Goal: Task Accomplishment & Management: Manage account settings

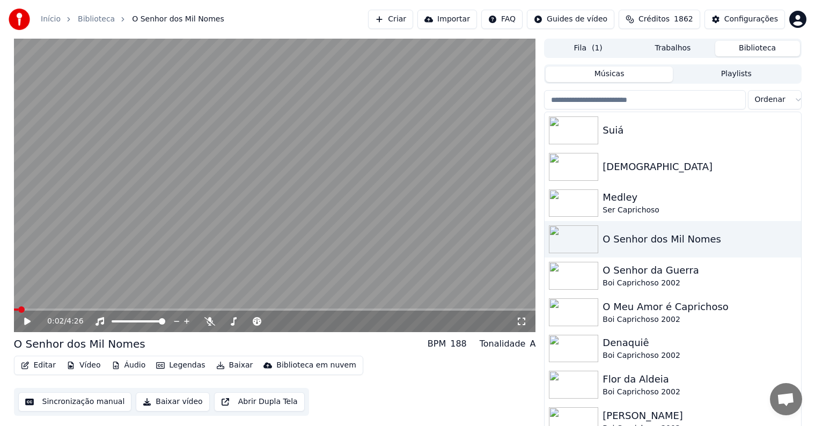
scroll to position [5, 0]
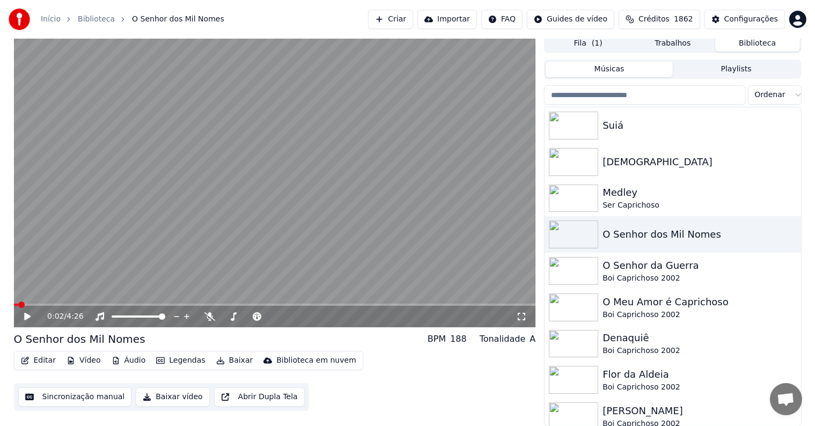
click at [48, 363] on button "Editar" at bounding box center [38, 360] width 43 height 15
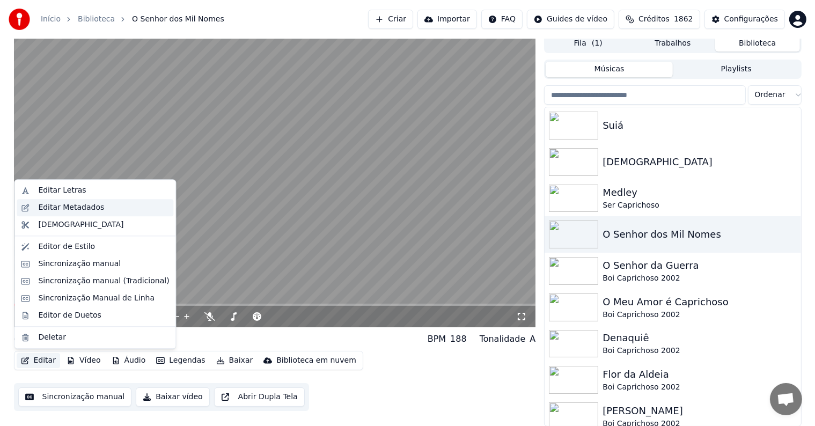
click at [49, 211] on div "Editar Metadados" at bounding box center [71, 207] width 66 height 11
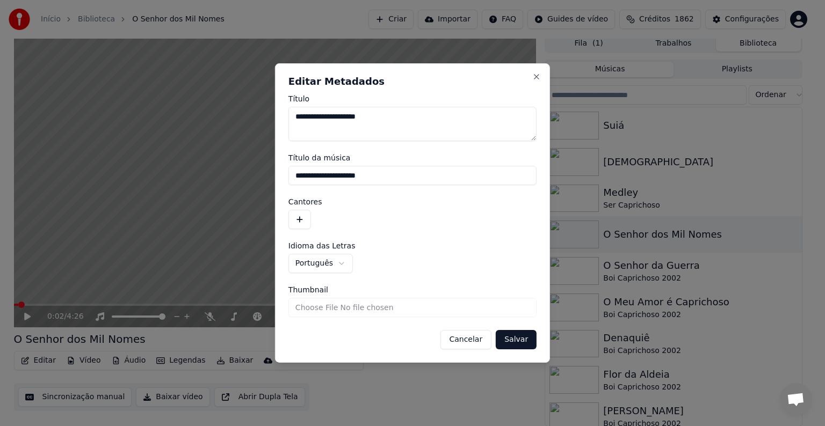
drag, startPoint x: 363, startPoint y: 178, endPoint x: 281, endPoint y: 177, distance: 82.7
click at [281, 177] on div "**********" at bounding box center [412, 213] width 275 height 300
drag, startPoint x: 347, startPoint y: 116, endPoint x: 341, endPoint y: 116, distance: 5.9
click at [341, 116] on textarea "**********" at bounding box center [412, 124] width 248 height 34
type textarea "**********"
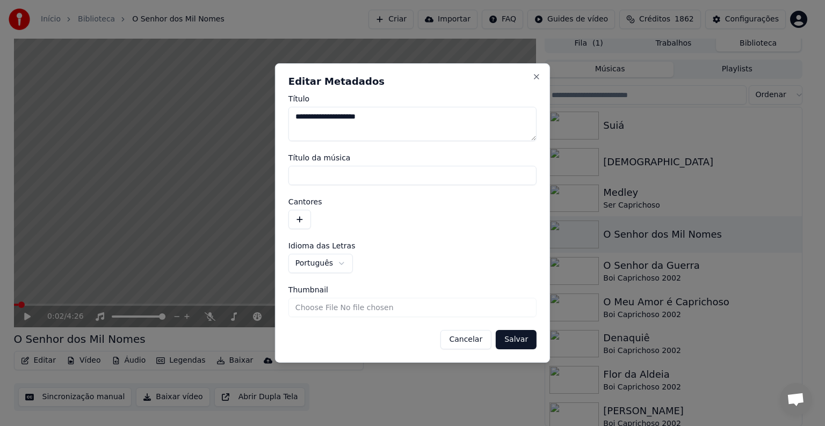
click at [301, 222] on button "button" at bounding box center [299, 219] width 23 height 19
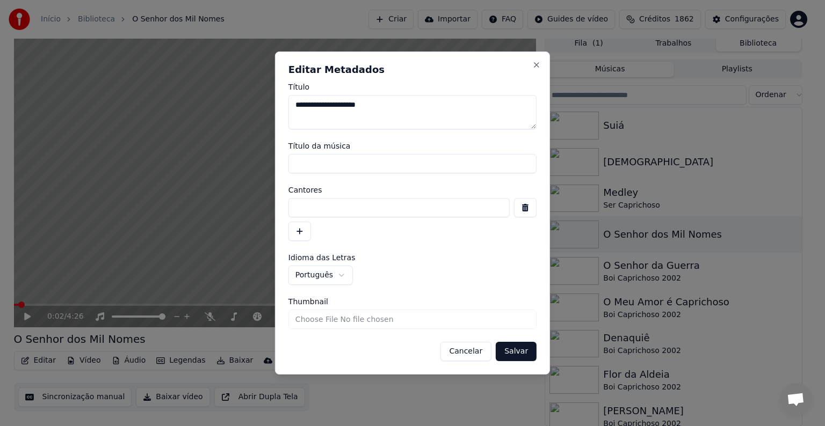
click at [301, 207] on input at bounding box center [398, 207] width 221 height 19
paste input "**********"
type input "**********"
click at [520, 350] on button "Salvar" at bounding box center [516, 351] width 41 height 19
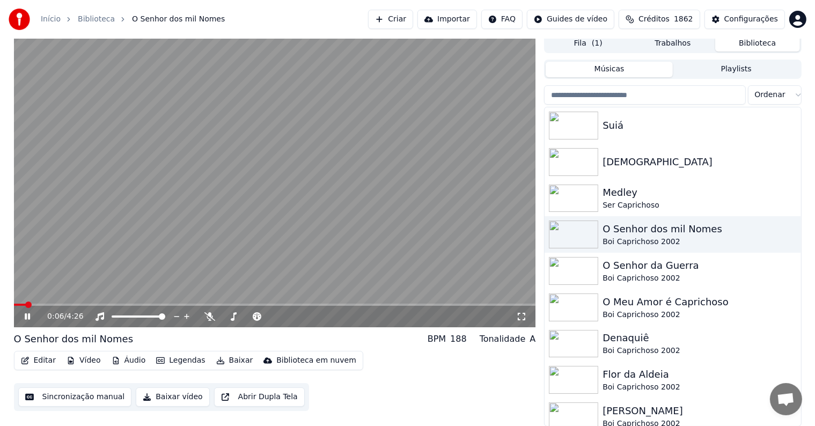
click at [115, 188] on video at bounding box center [275, 181] width 522 height 294
click at [79, 401] on button "Sincronização manual" at bounding box center [75, 397] width 114 height 19
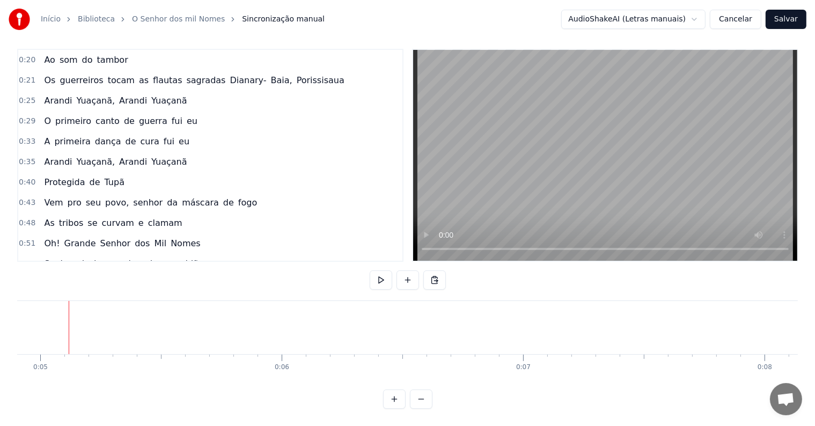
scroll to position [0, 1188]
click at [412, 273] on button at bounding box center [408, 280] width 23 height 19
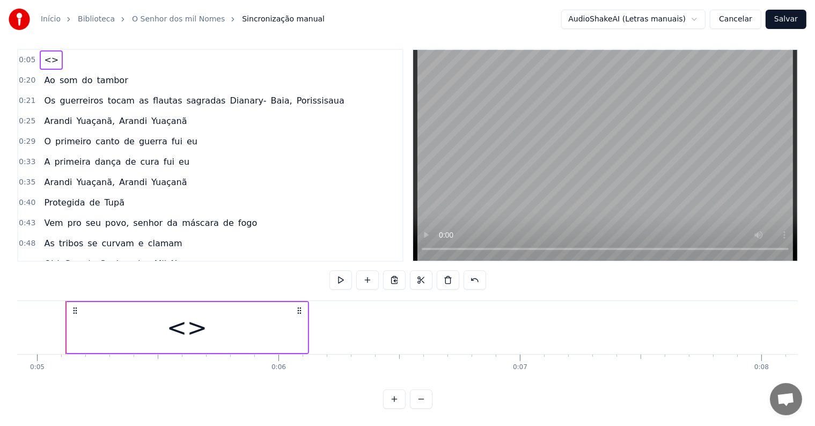
click at [231, 327] on div "<>" at bounding box center [187, 327] width 241 height 51
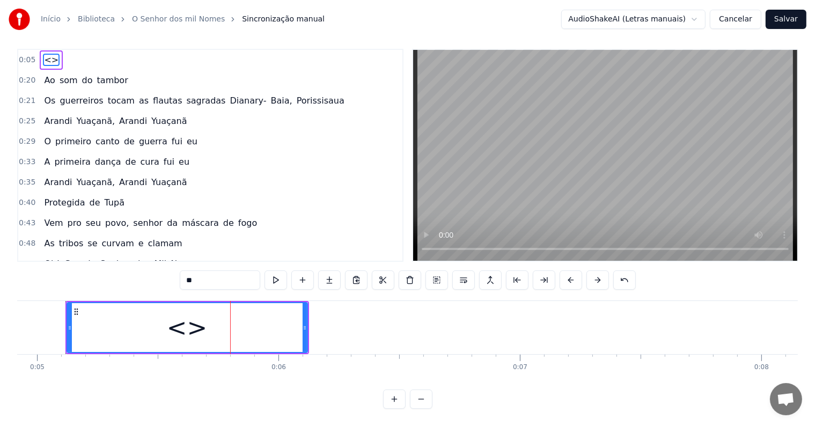
scroll to position [0, 0]
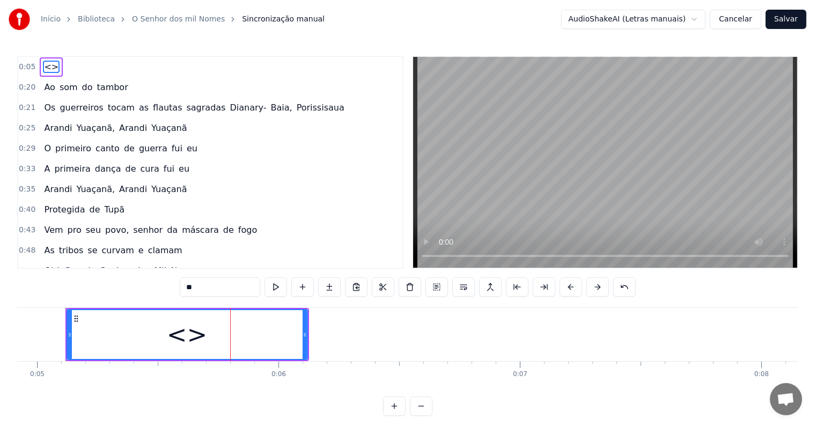
drag, startPoint x: 220, startPoint y: 285, endPoint x: 159, endPoint y: 285, distance: 60.7
click at [159, 285] on div "0:05 <> 0:20 Ao som do tambor 0:21 Os guerreiros tocam as flautas sagradas Dian…" at bounding box center [407, 236] width 781 height 360
paste input "**********"
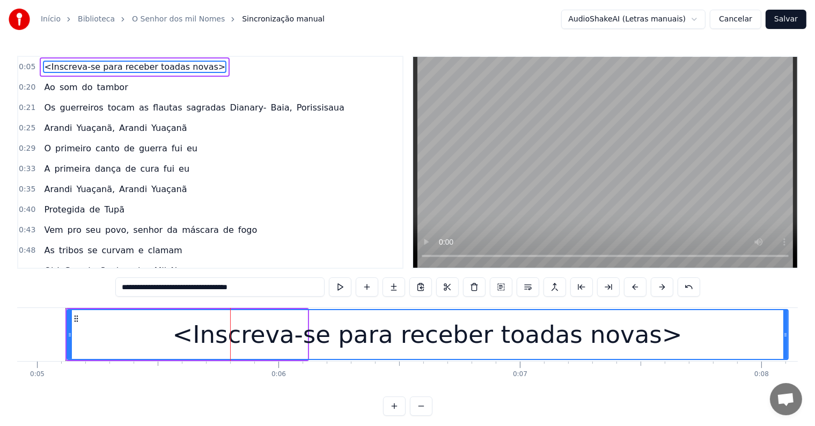
drag, startPoint x: 304, startPoint y: 334, endPoint x: 788, endPoint y: 331, distance: 484.2
click at [788, 331] on icon at bounding box center [786, 335] width 4 height 9
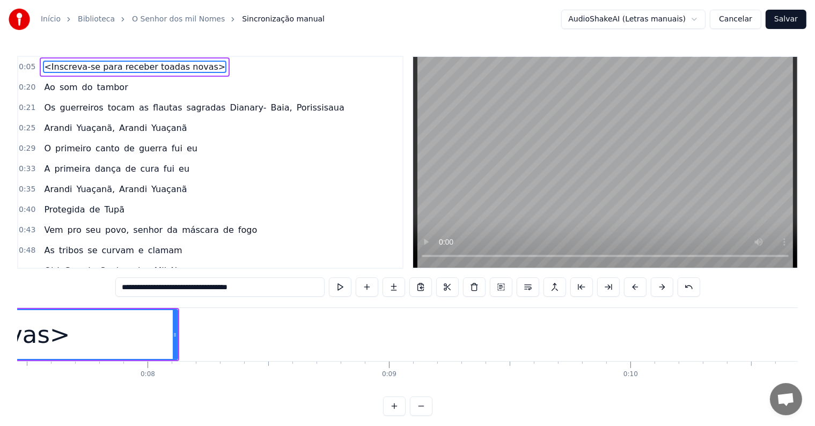
scroll to position [0, 1802]
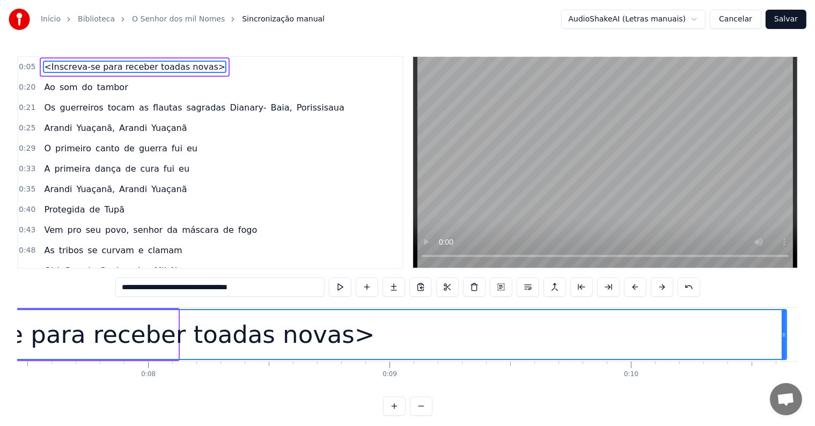
drag, startPoint x: 175, startPoint y: 333, endPoint x: 784, endPoint y: 339, distance: 608.8
click at [784, 339] on div at bounding box center [784, 334] width 4 height 49
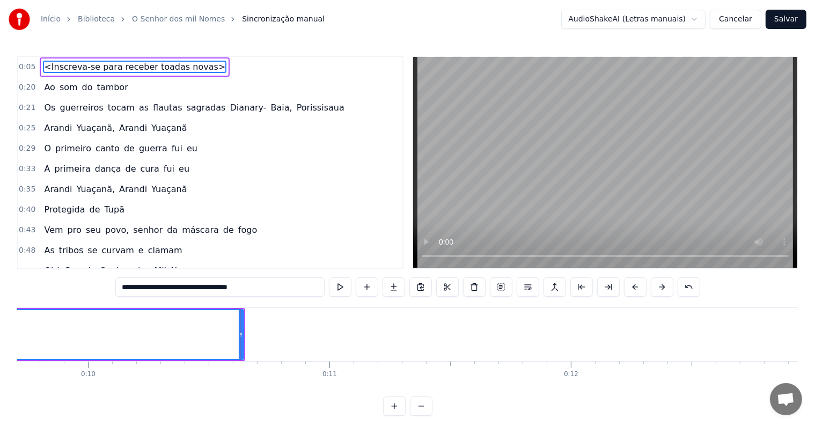
scroll to position [0, 2514]
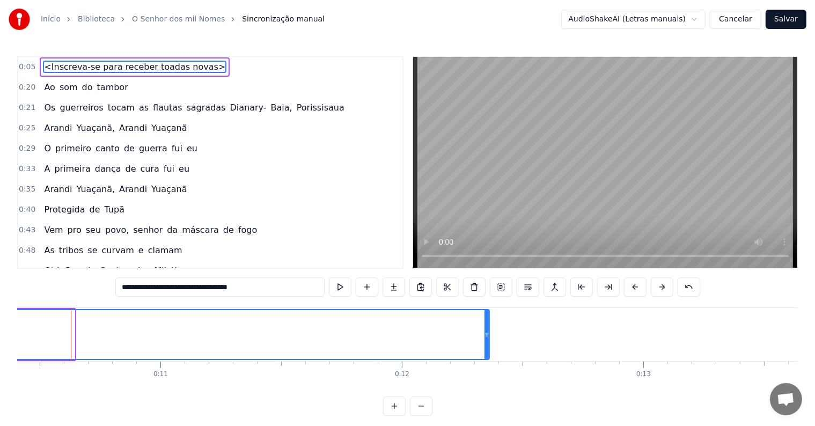
drag, startPoint x: 70, startPoint y: 333, endPoint x: 485, endPoint y: 333, distance: 415.0
click at [485, 333] on icon at bounding box center [487, 335] width 4 height 9
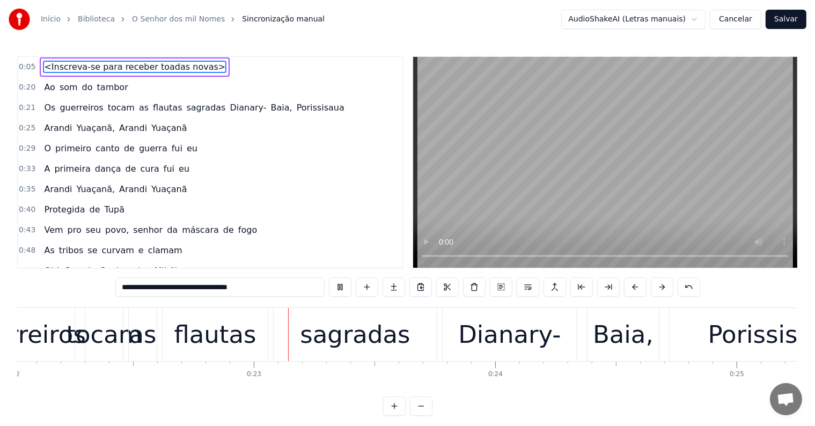
scroll to position [0, 5332]
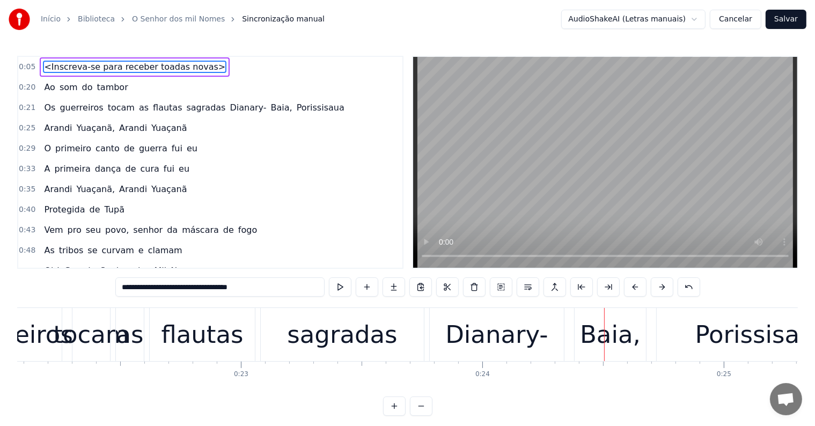
click at [330, 343] on div "sagradas" at bounding box center [342, 335] width 110 height 37
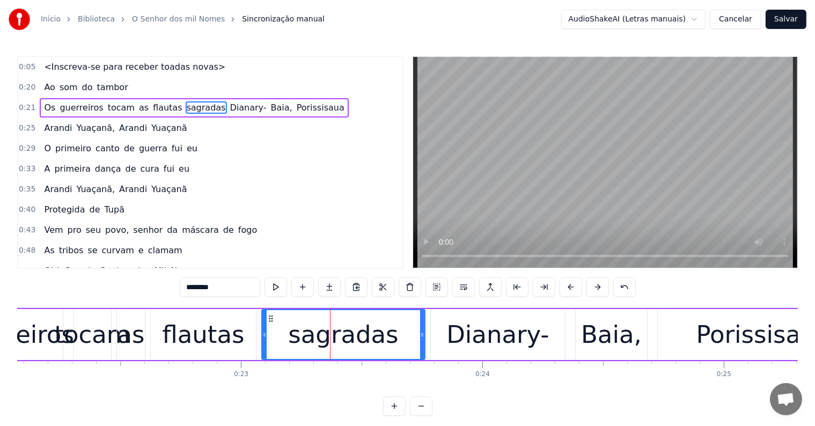
click at [229, 105] on span "Dianary-" at bounding box center [248, 107] width 39 height 12
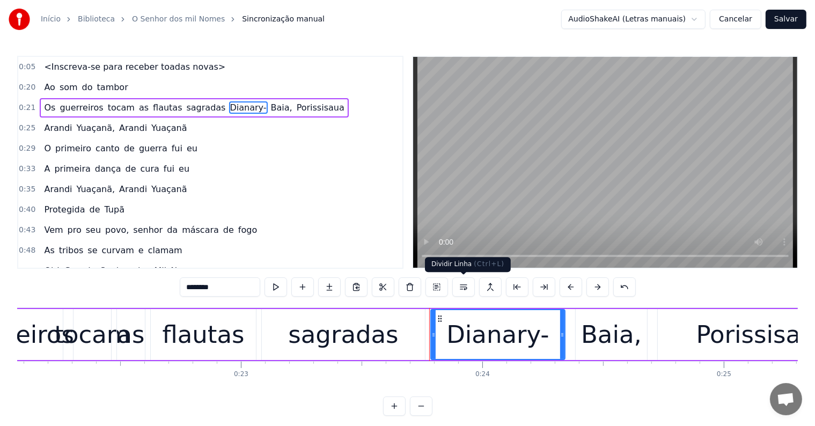
click at [461, 286] on button at bounding box center [464, 287] width 23 height 19
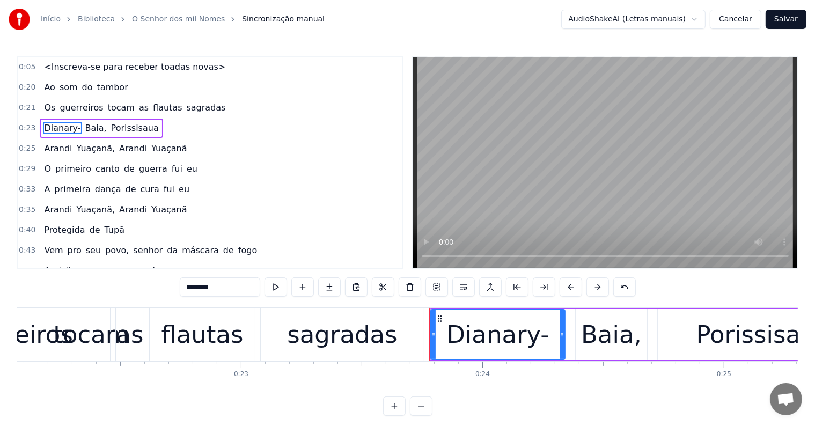
click at [186, 109] on span "sagradas" at bounding box center [206, 107] width 41 height 12
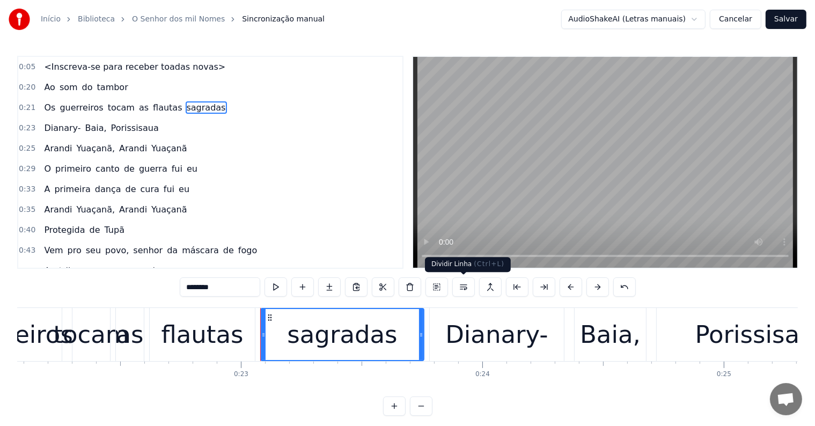
click at [462, 288] on button at bounding box center [464, 287] width 23 height 19
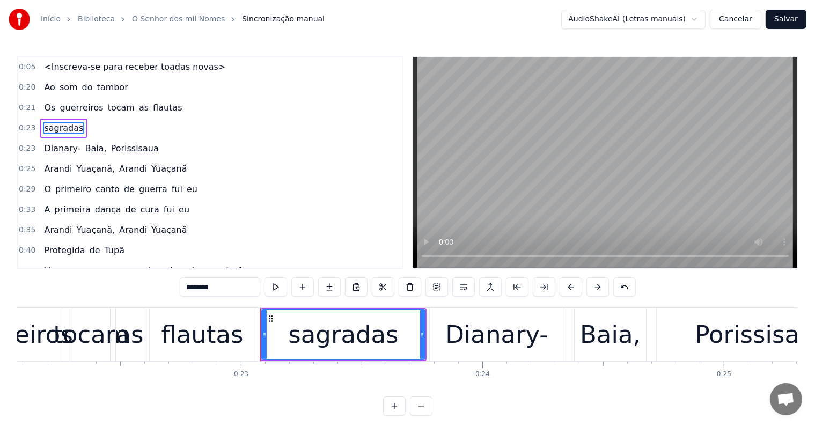
click at [154, 110] on span "flautas" at bounding box center [167, 107] width 31 height 12
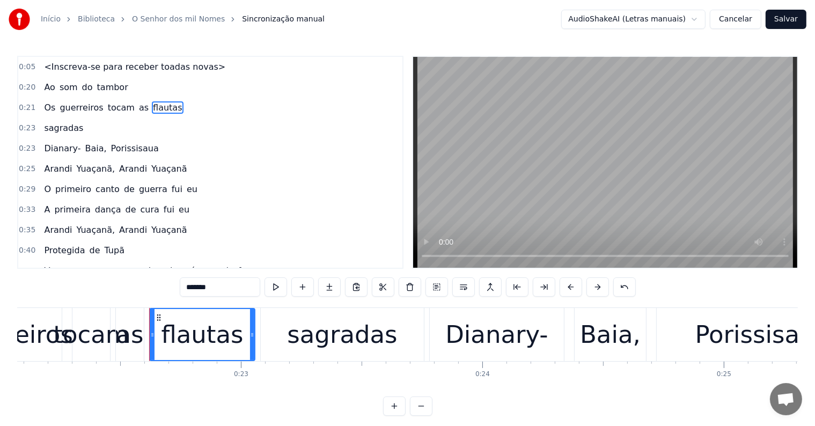
click at [466, 286] on button at bounding box center [464, 287] width 23 height 19
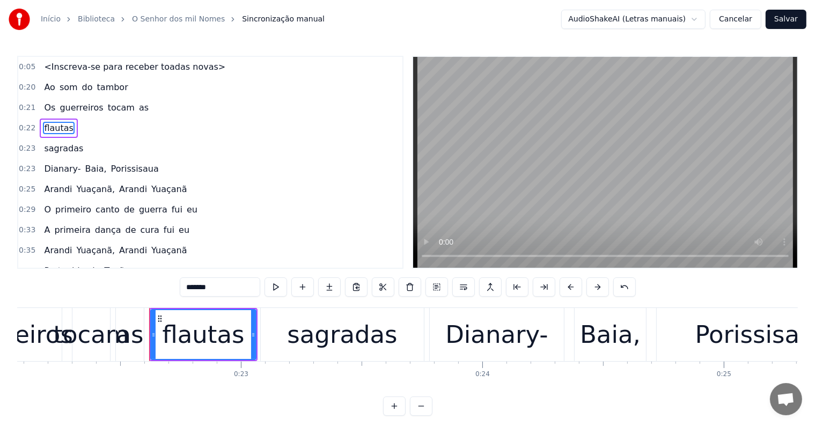
click at [138, 108] on span "as" at bounding box center [144, 107] width 12 height 12
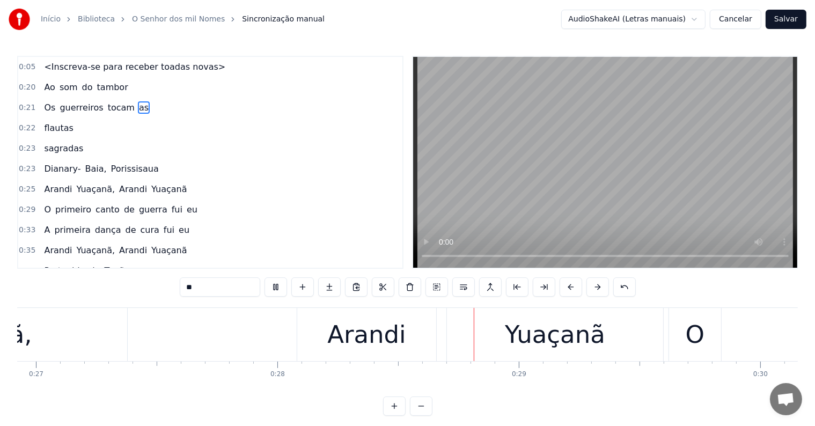
scroll to position [0, 6742]
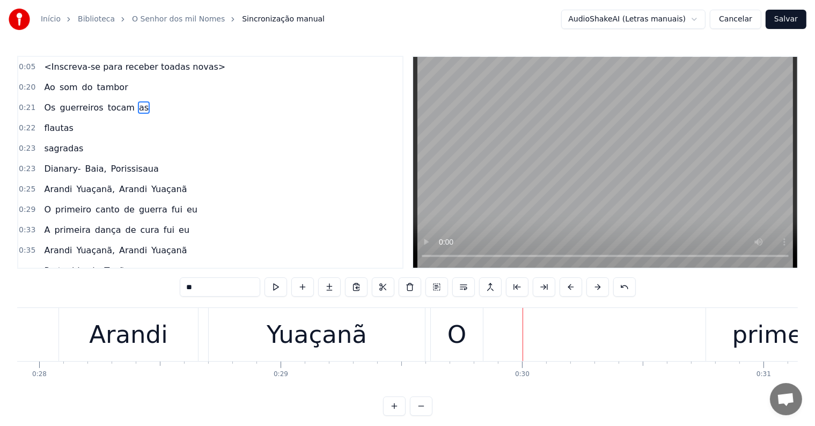
click at [468, 336] on div "O" at bounding box center [457, 334] width 52 height 53
type input "*"
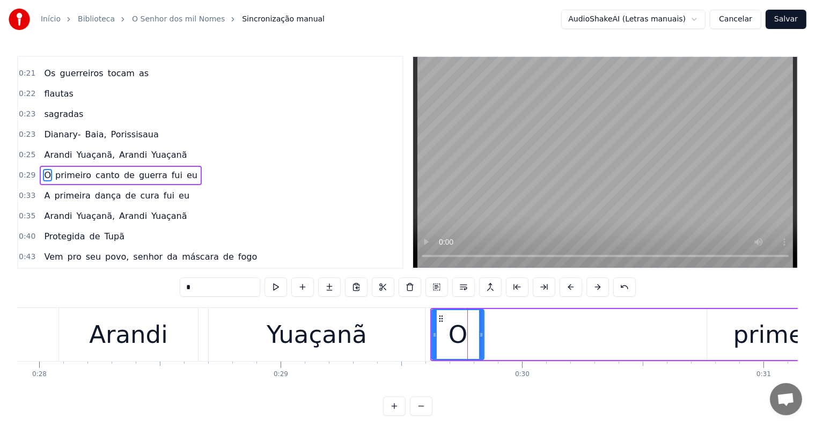
scroll to position [42, 0]
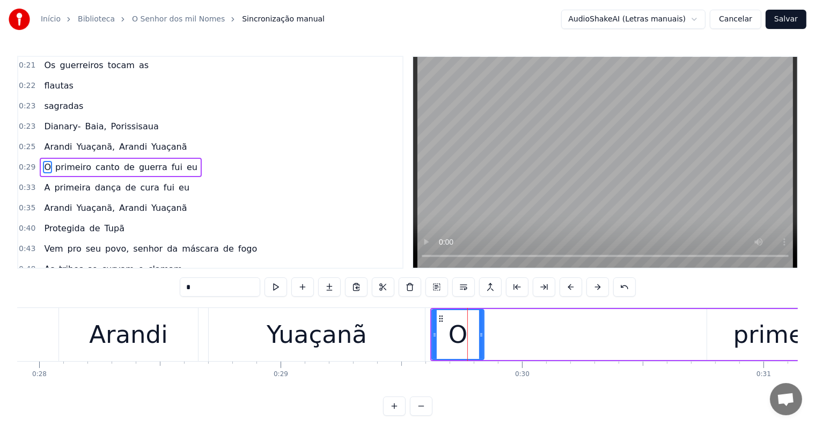
drag, startPoint x: 440, startPoint y: 312, endPoint x: 678, endPoint y: 319, distance: 238.4
click at [678, 319] on div "O primeiro canto de guerra fui eu" at bounding box center [828, 334] width 795 height 53
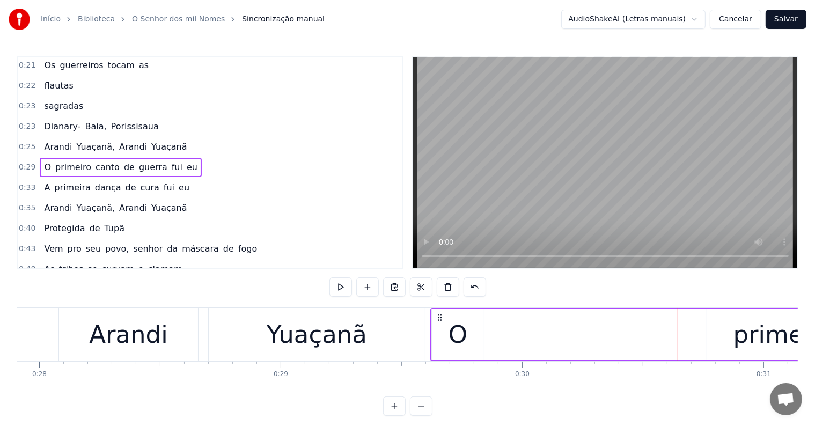
click at [441, 318] on icon at bounding box center [440, 318] width 9 height 9
click at [467, 337] on div "O" at bounding box center [458, 335] width 19 height 37
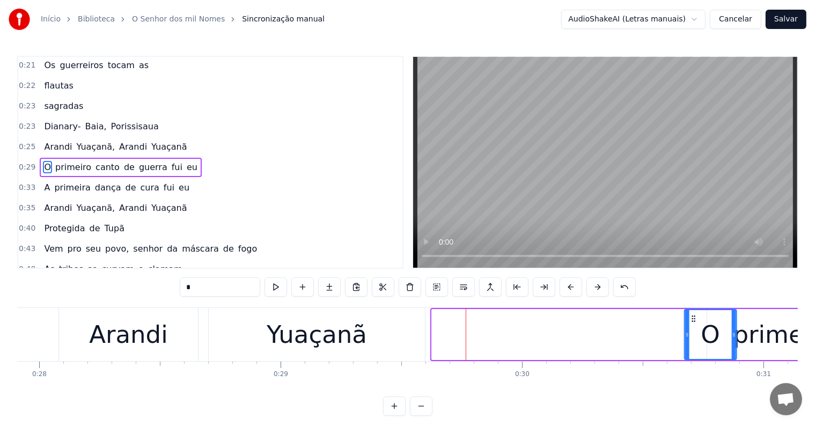
drag, startPoint x: 439, startPoint y: 315, endPoint x: 691, endPoint y: 347, distance: 254.4
click at [691, 347] on div "O" at bounding box center [710, 334] width 51 height 49
click at [317, 341] on div "Yuaçanã" at bounding box center [317, 335] width 100 height 37
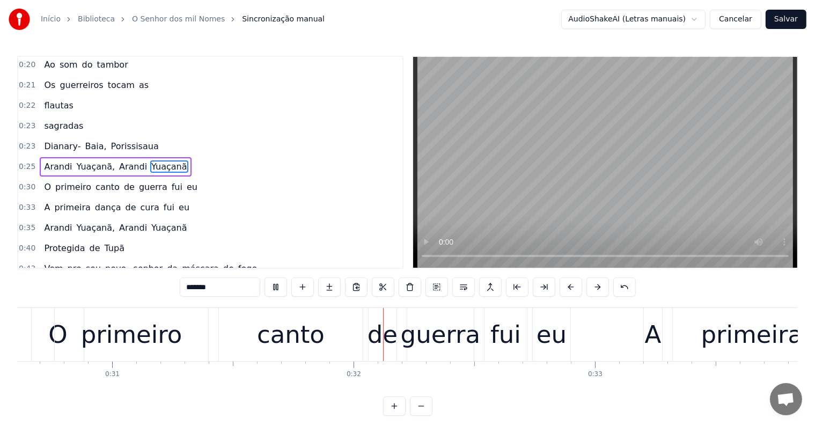
scroll to position [0, 7567]
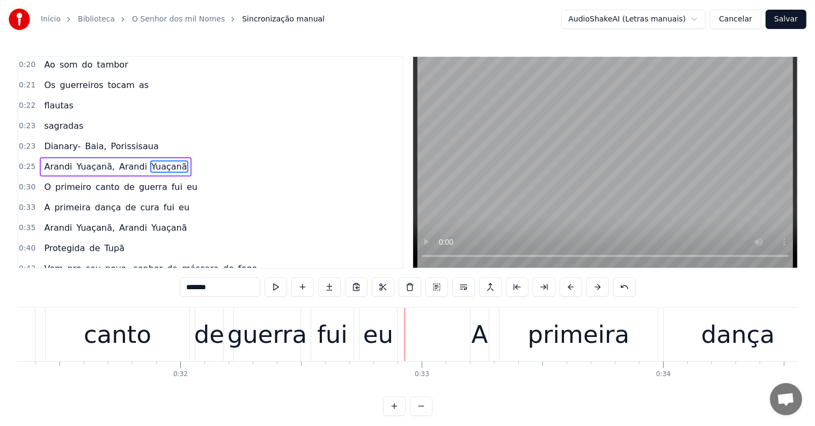
click at [392, 336] on div "eu" at bounding box center [379, 334] width 38 height 53
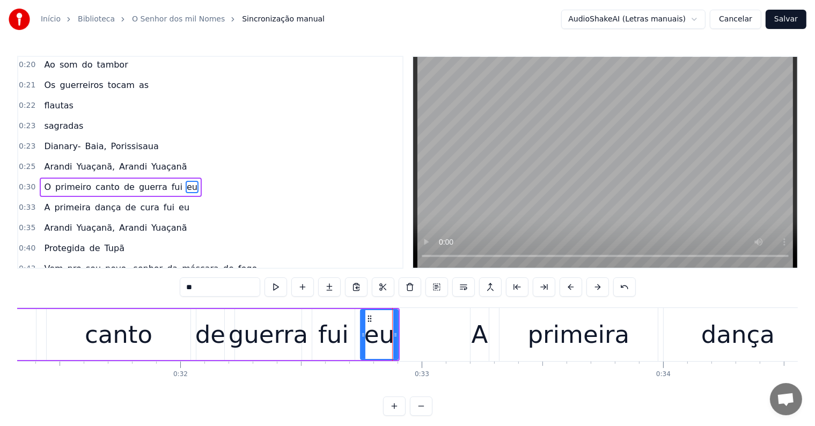
scroll to position [42, 0]
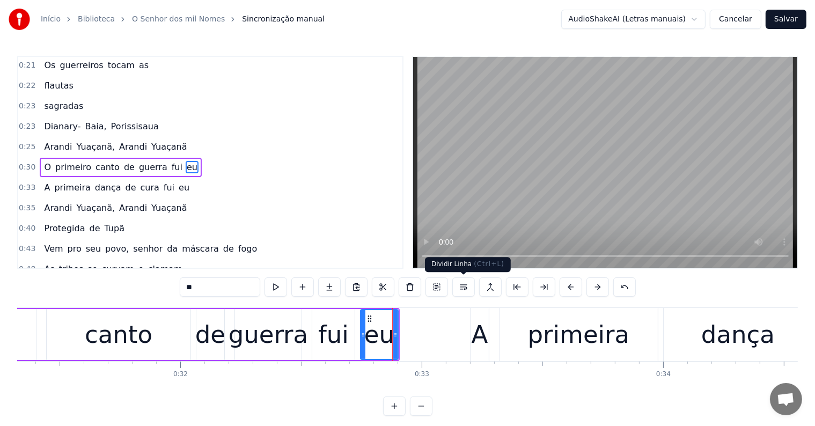
click at [462, 290] on button at bounding box center [464, 287] width 23 height 19
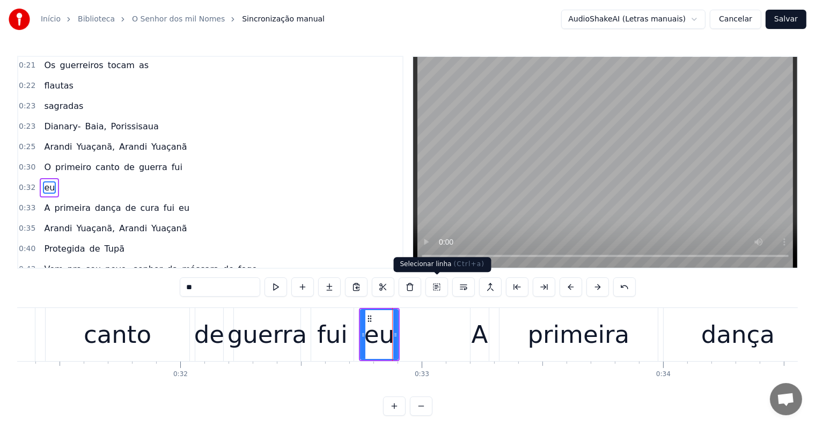
scroll to position [62, 0]
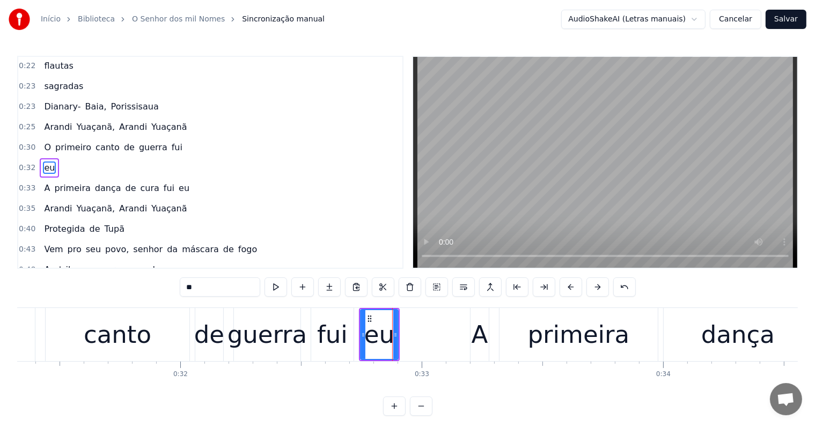
click at [337, 324] on div "fui" at bounding box center [332, 335] width 31 height 37
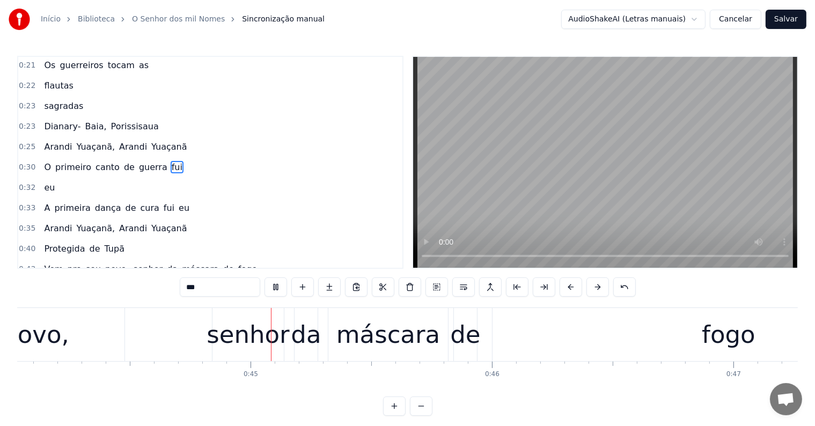
scroll to position [0, 10645]
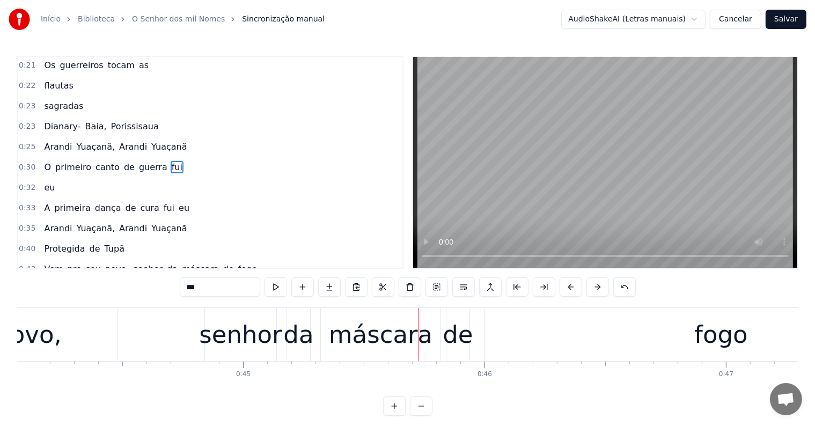
click at [258, 324] on div "senhor" at bounding box center [240, 335] width 83 height 37
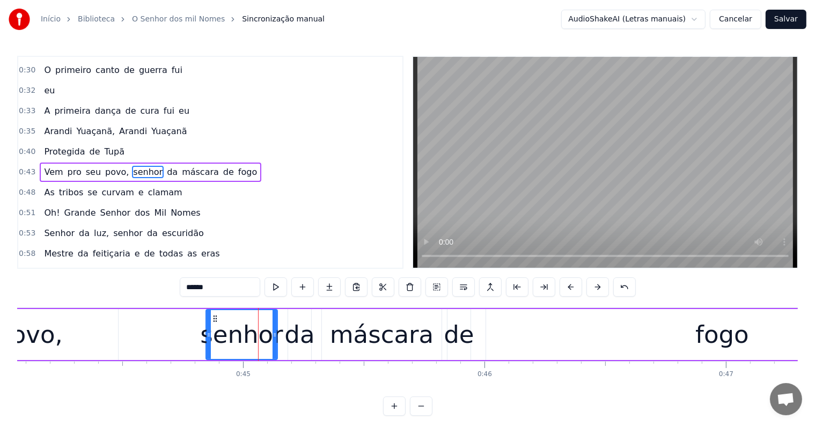
scroll to position [141, 0]
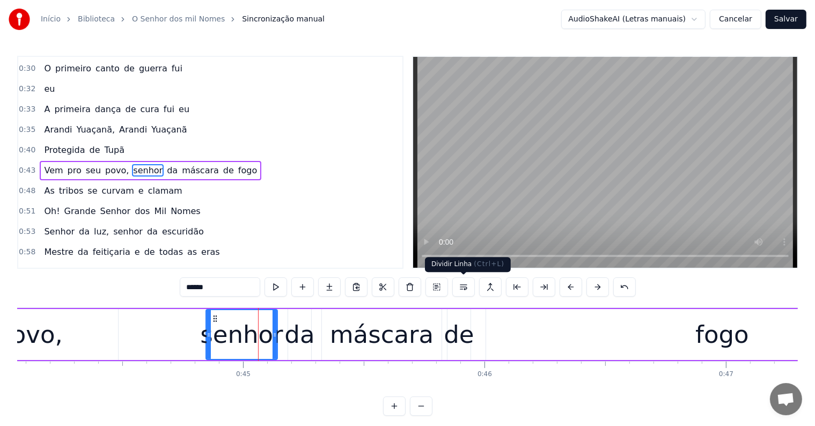
click at [465, 290] on button at bounding box center [464, 287] width 23 height 19
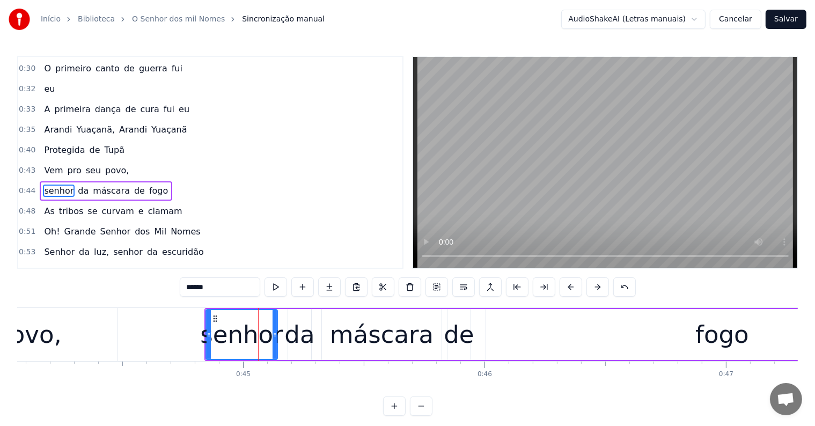
scroll to position [161, 0]
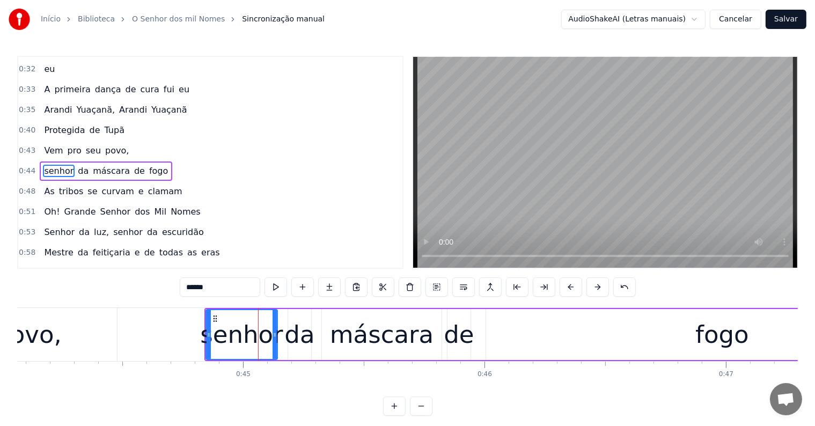
click at [104, 144] on span "povo," at bounding box center [117, 150] width 26 height 12
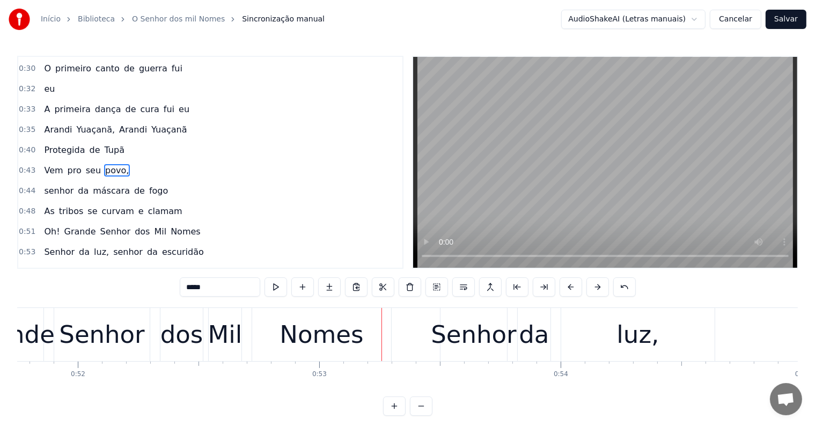
scroll to position [0, 12626]
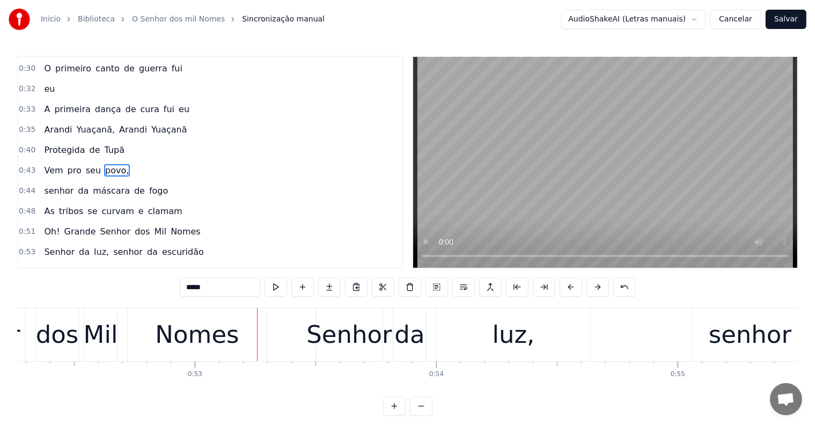
click at [205, 336] on div "Nomes" at bounding box center [197, 335] width 84 height 37
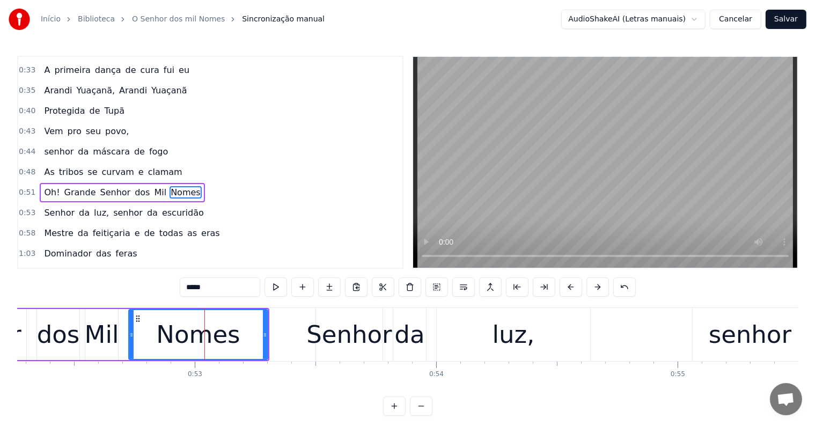
scroll to position [200, 0]
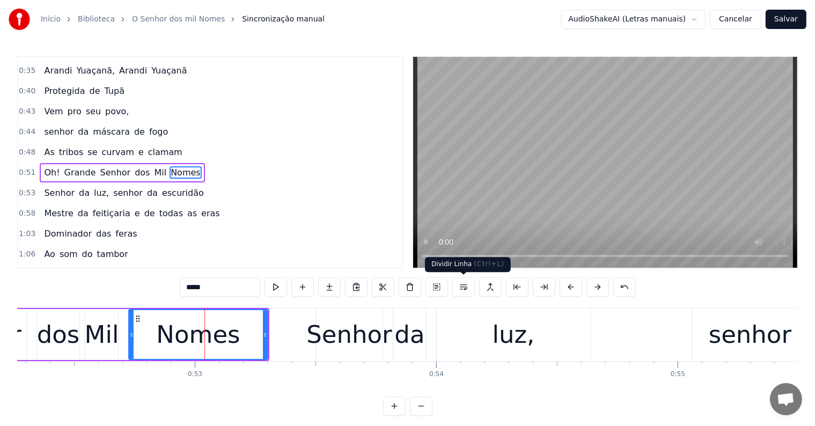
click at [466, 287] on button at bounding box center [464, 287] width 23 height 19
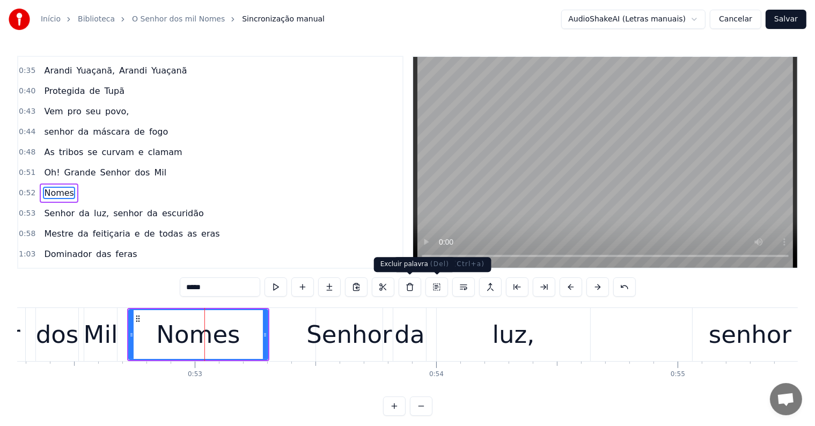
scroll to position [220, 0]
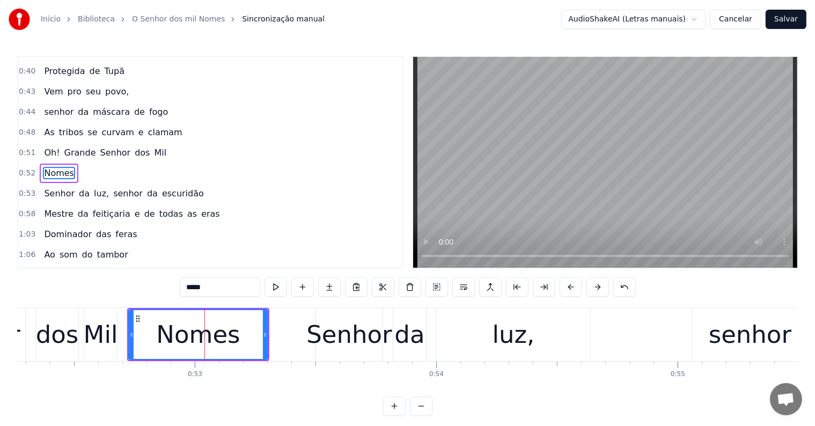
click at [190, 341] on div "Nomes" at bounding box center [198, 335] width 84 height 37
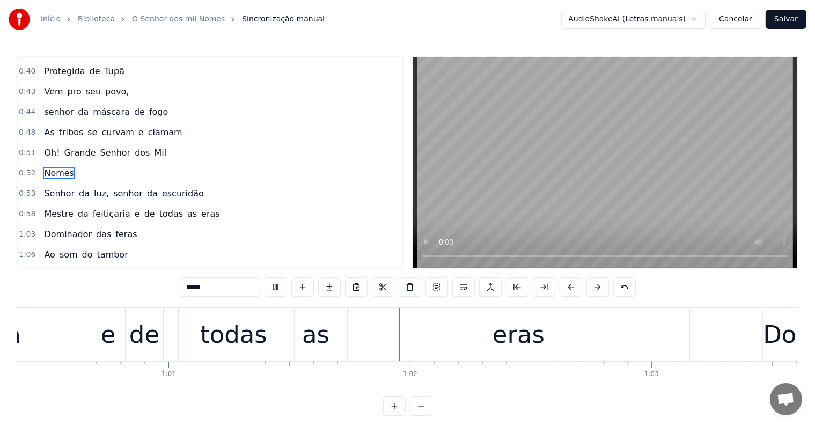
scroll to position [0, 14724]
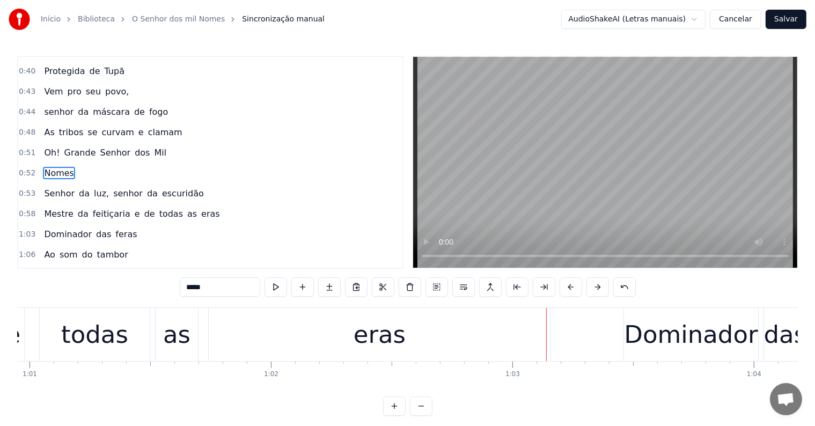
click at [371, 343] on div "eras" at bounding box center [380, 335] width 52 height 37
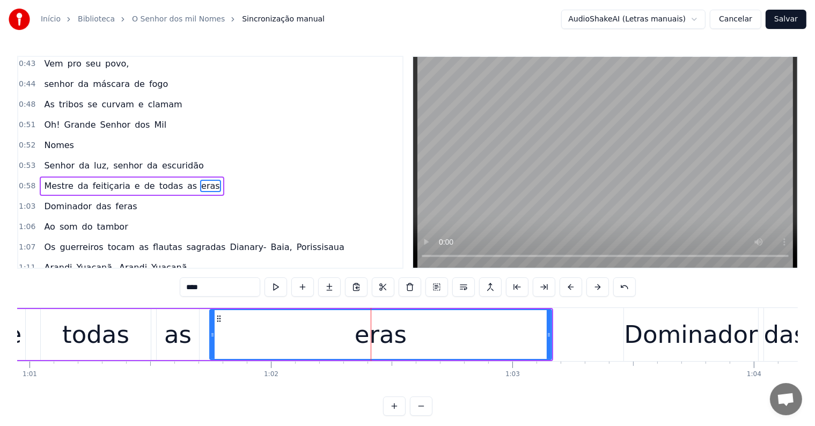
scroll to position [260, 0]
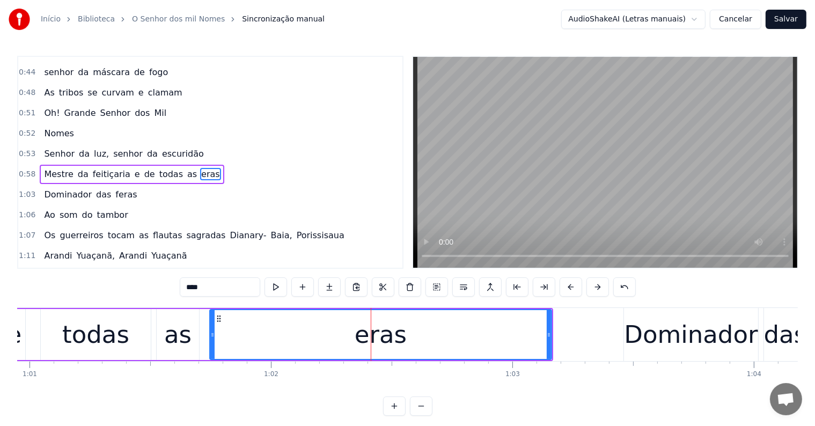
click at [158, 168] on span "todas" at bounding box center [171, 174] width 26 height 12
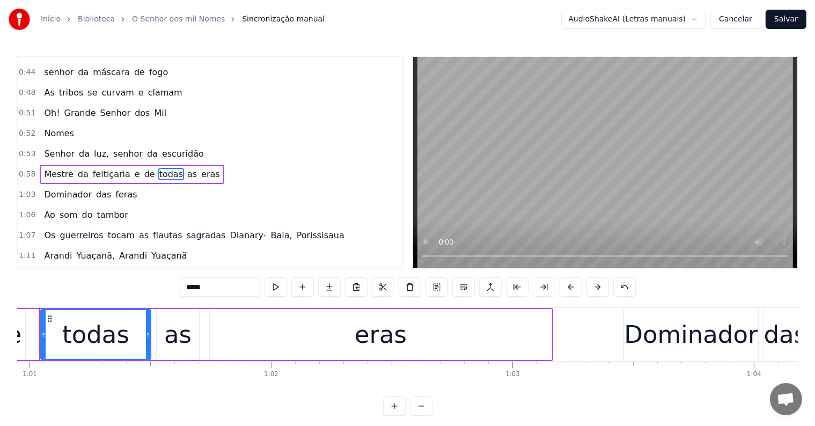
scroll to position [0, 14692]
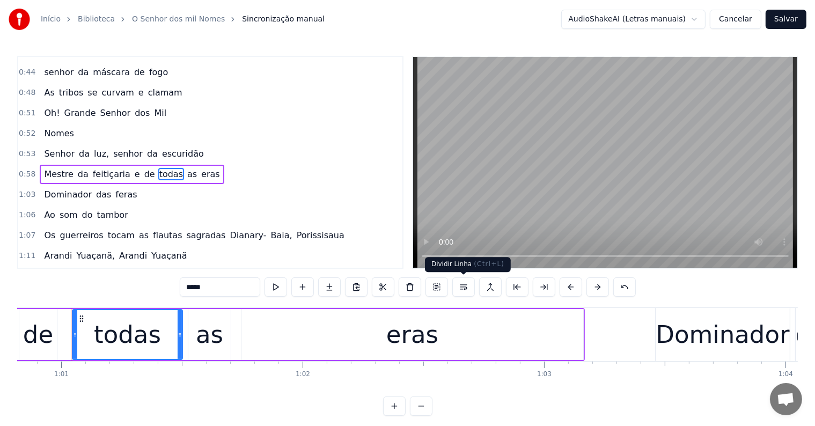
click at [461, 290] on button at bounding box center [464, 287] width 23 height 19
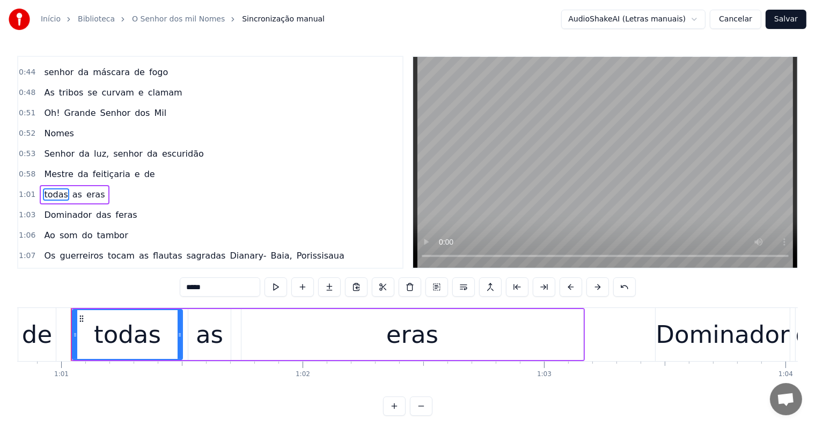
scroll to position [279, 0]
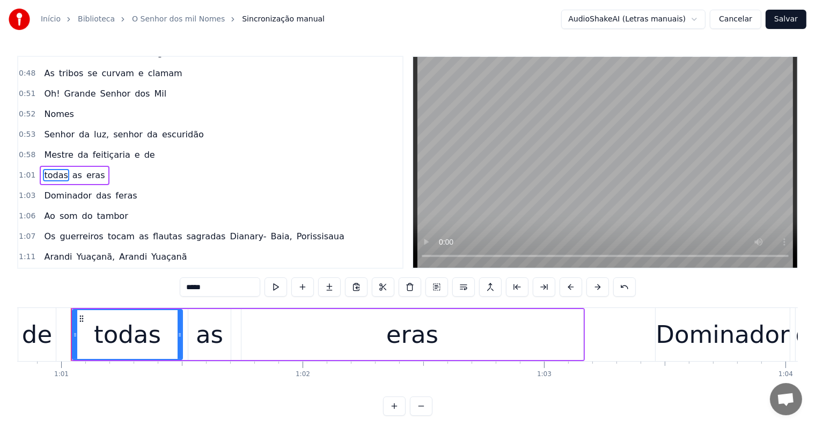
click at [143, 149] on span "de" at bounding box center [149, 155] width 13 height 12
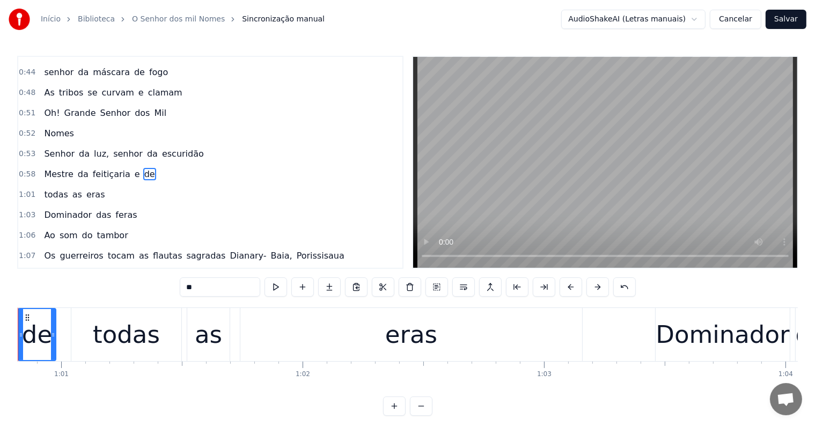
scroll to position [0, 14638]
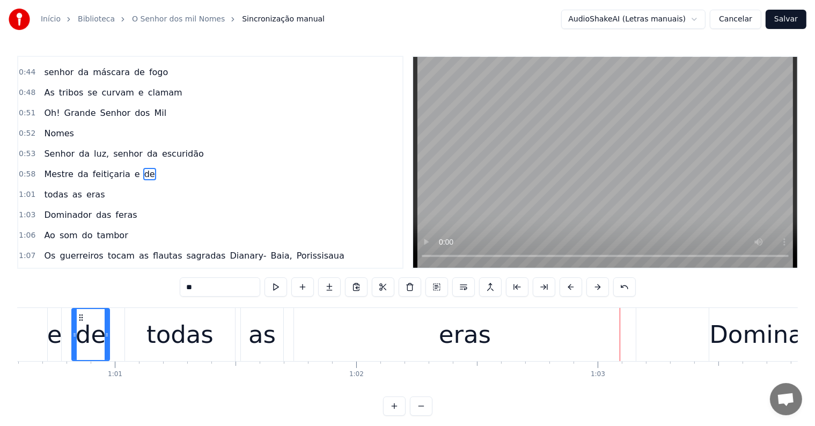
drag, startPoint x: 47, startPoint y: 163, endPoint x: 61, endPoint y: 163, distance: 13.4
click at [47, 168] on span "Mestre" at bounding box center [58, 174] width 31 height 12
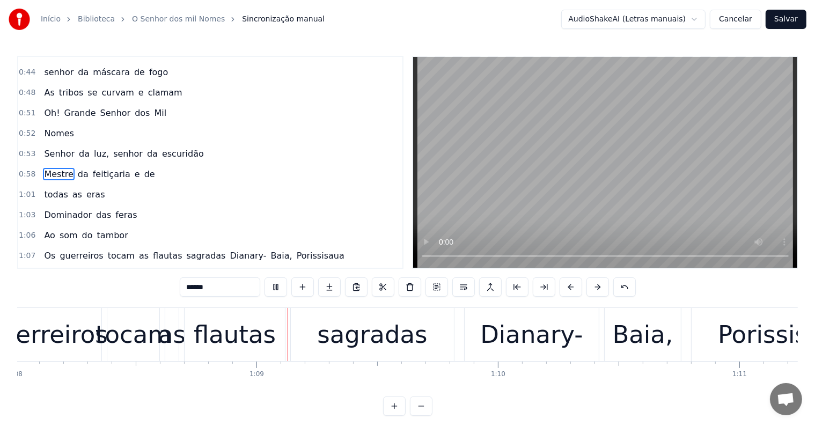
scroll to position [0, 16455]
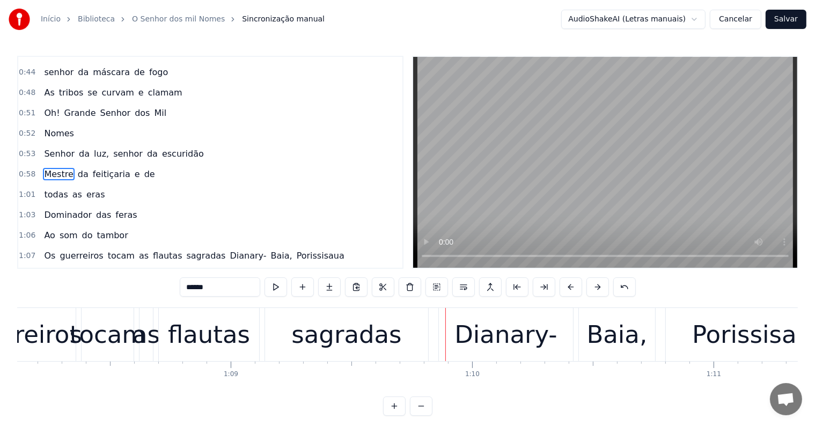
click at [326, 348] on div "sagradas" at bounding box center [347, 335] width 110 height 37
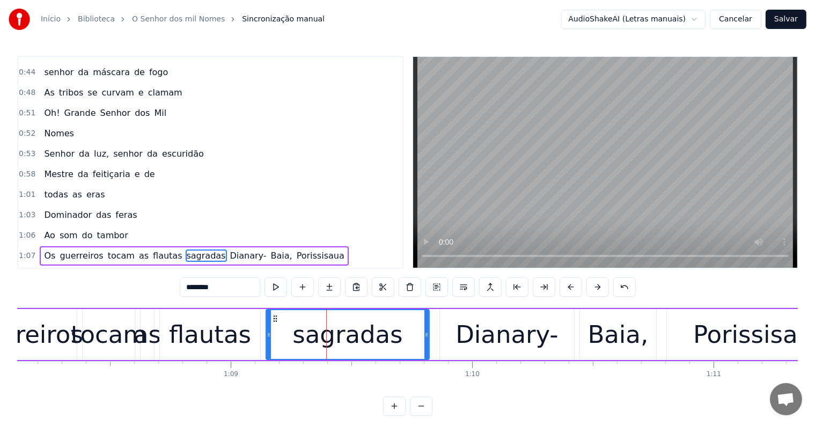
scroll to position [339, 0]
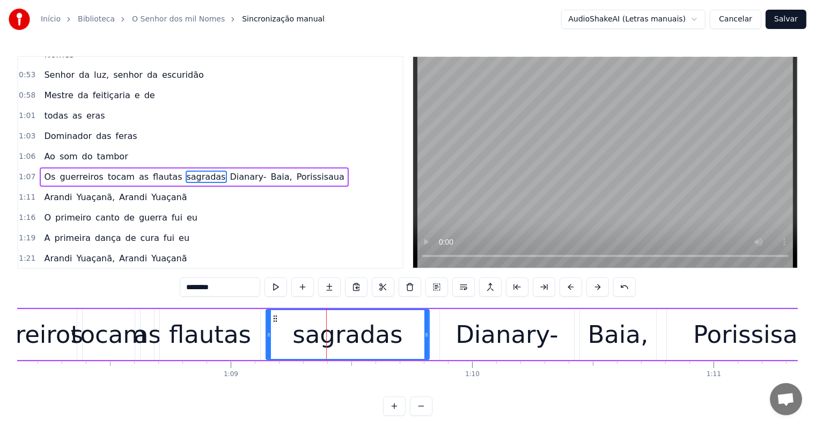
click at [229, 171] on span "Dianary-" at bounding box center [248, 177] width 39 height 12
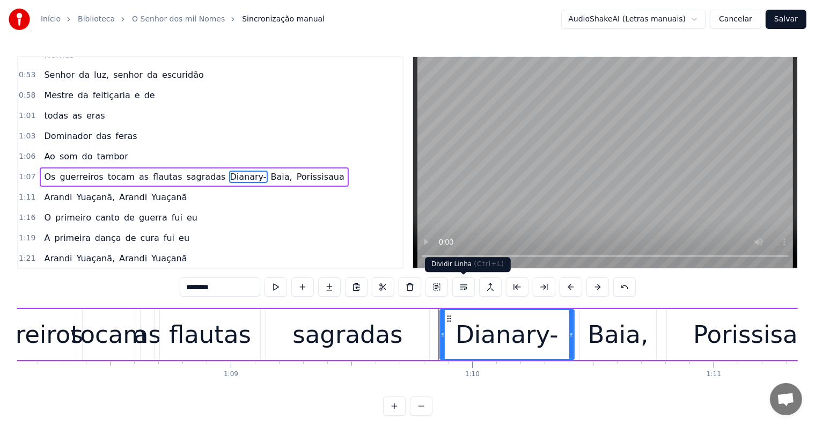
click at [467, 288] on button at bounding box center [464, 287] width 23 height 19
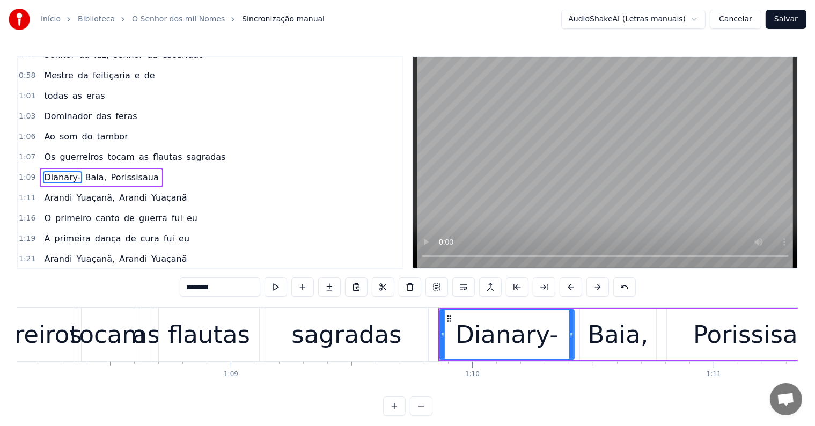
click at [191, 151] on span "sagradas" at bounding box center [206, 157] width 41 height 12
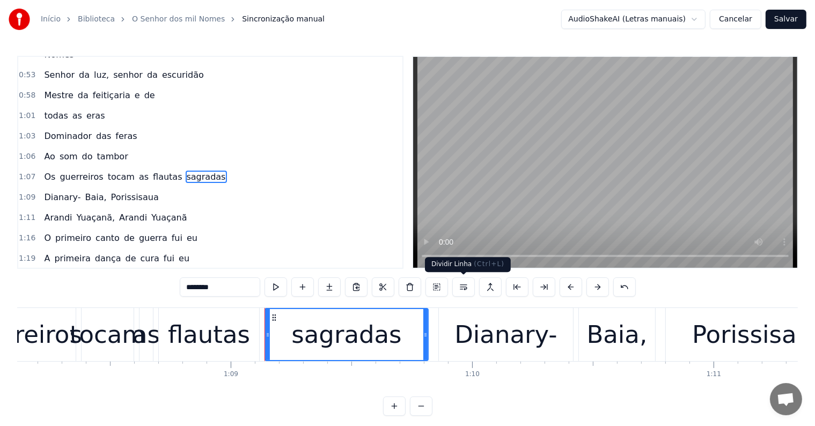
click at [465, 286] on button at bounding box center [464, 287] width 23 height 19
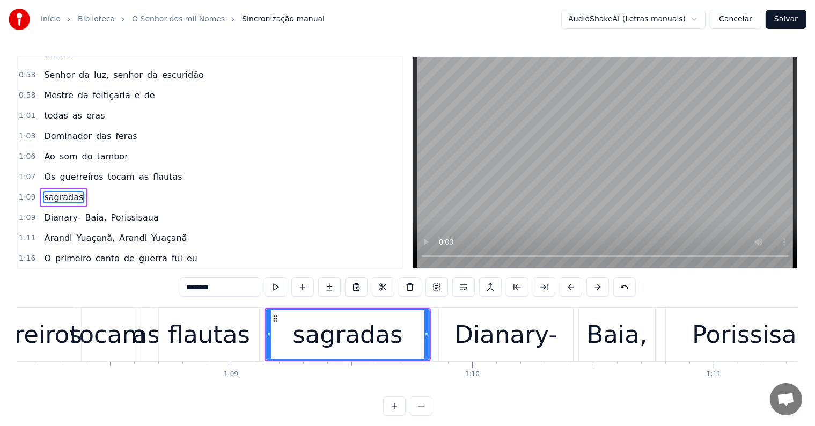
scroll to position [359, 0]
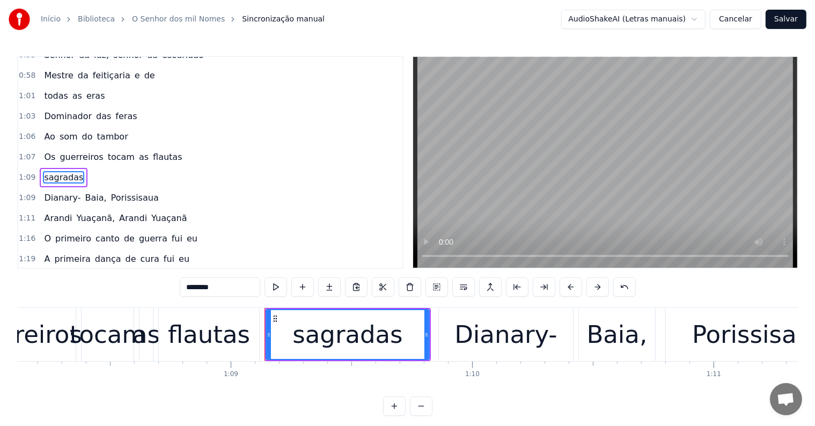
click at [152, 151] on span "flautas" at bounding box center [167, 157] width 31 height 12
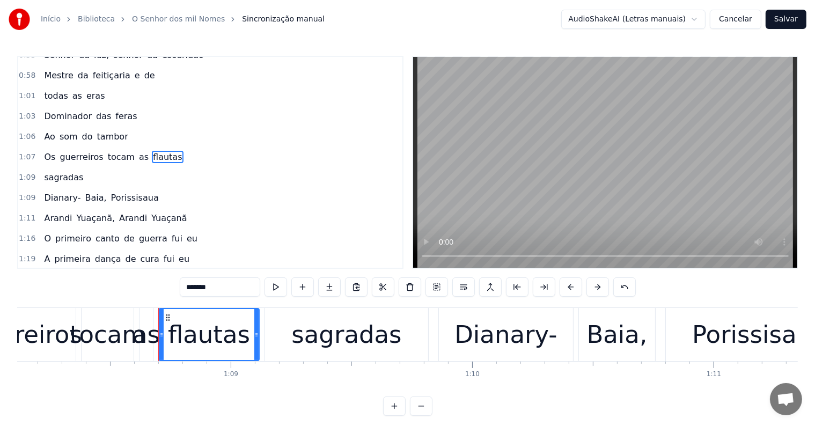
scroll to position [339, 0]
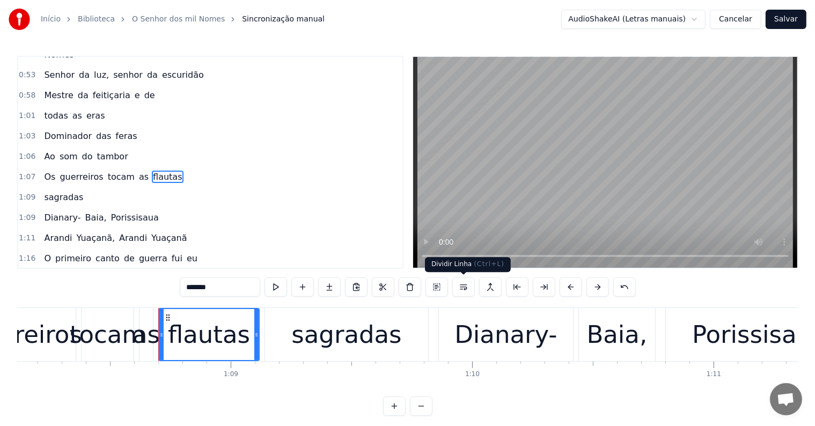
click at [465, 291] on button at bounding box center [464, 287] width 23 height 19
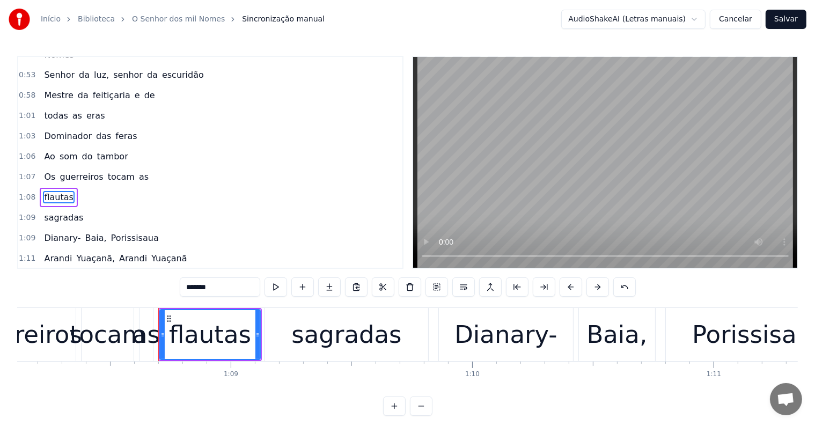
scroll to position [359, 0]
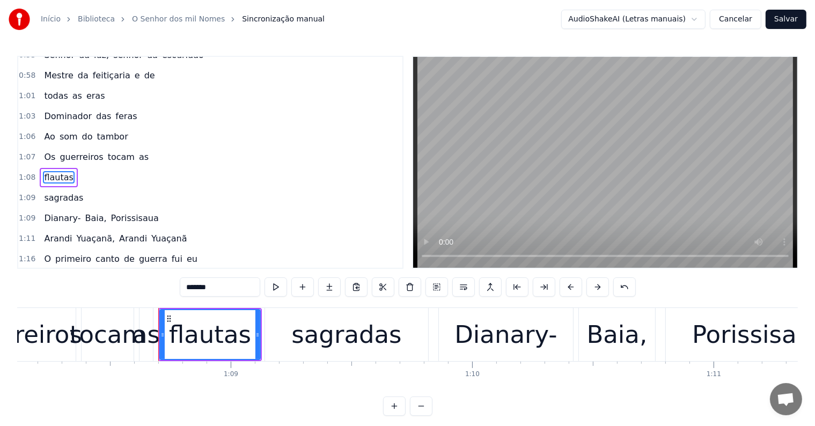
click at [138, 151] on span "as" at bounding box center [144, 157] width 12 height 12
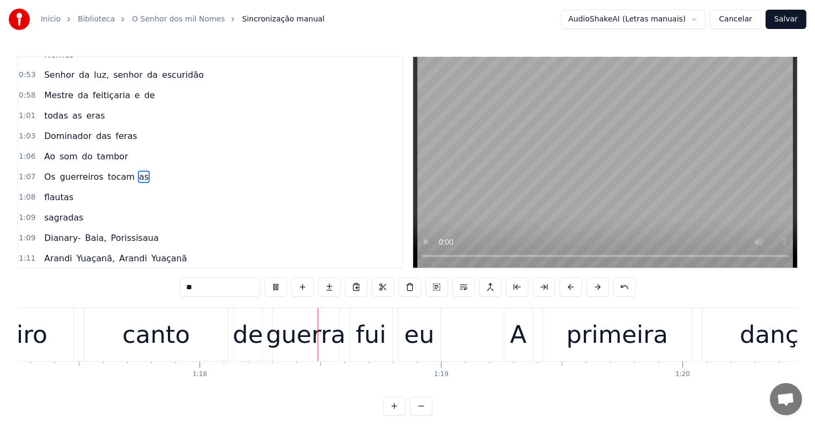
scroll to position [0, 18732]
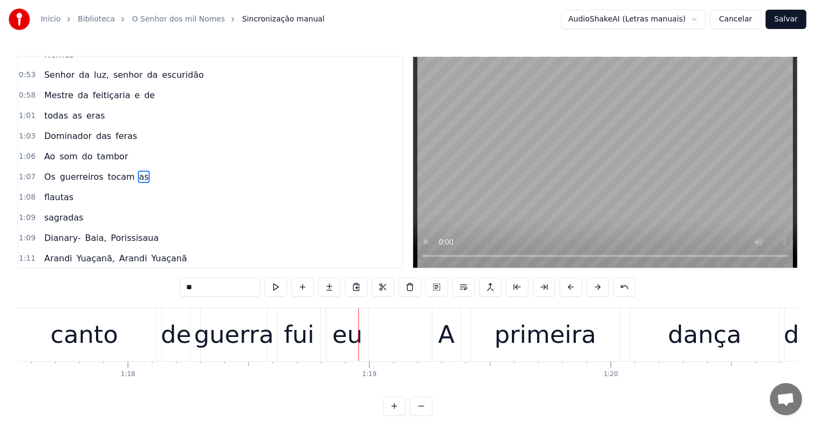
click at [356, 346] on div "eu" at bounding box center [347, 335] width 30 height 37
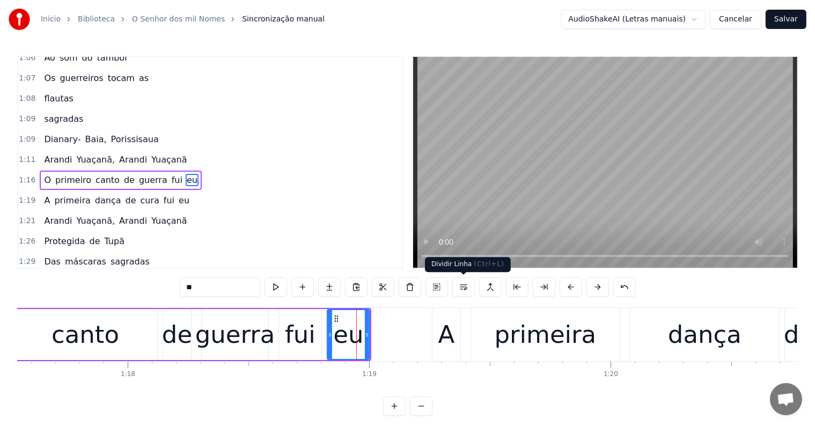
click at [464, 289] on button at bounding box center [464, 287] width 23 height 19
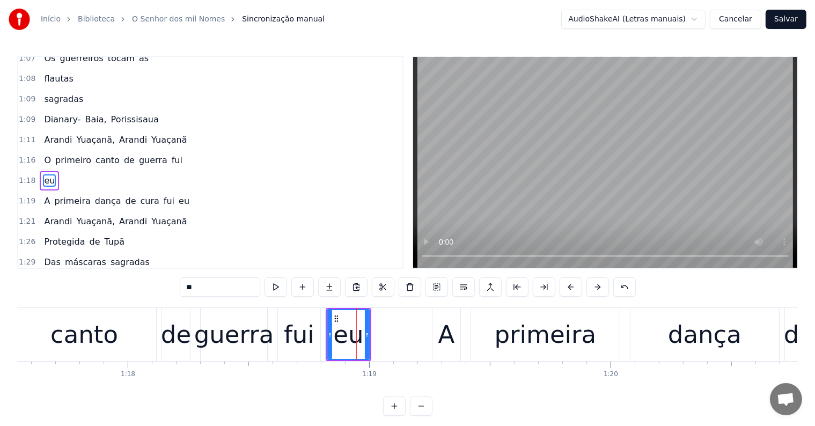
click at [311, 335] on div "fui" at bounding box center [299, 335] width 31 height 37
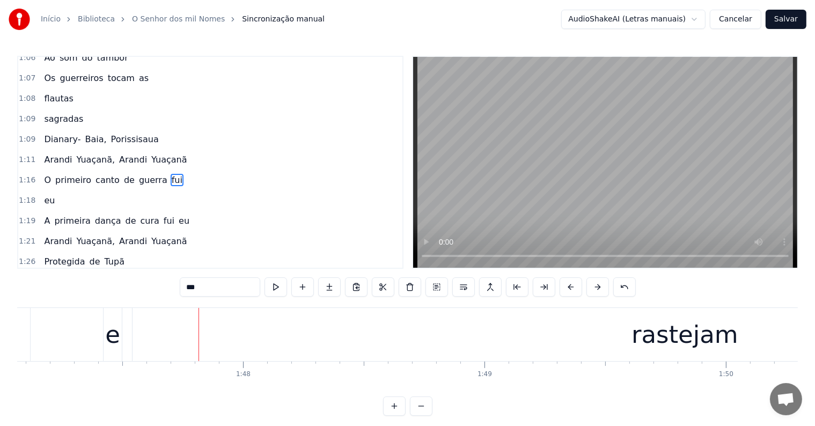
scroll to position [0, 25925]
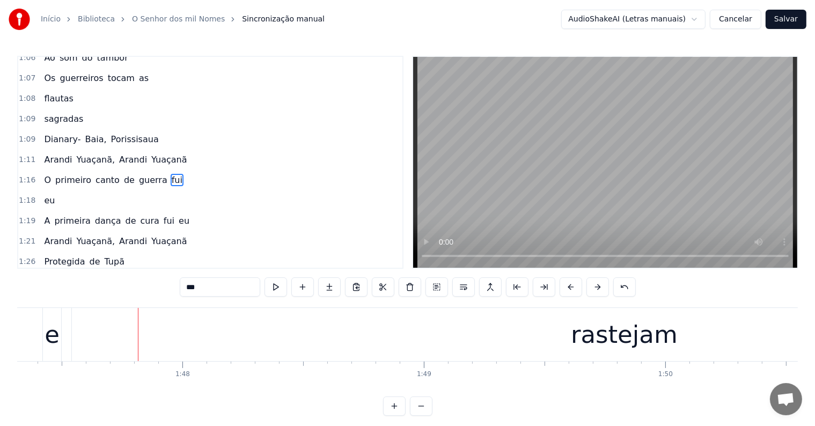
click at [49, 347] on div "e" at bounding box center [52, 335] width 15 height 37
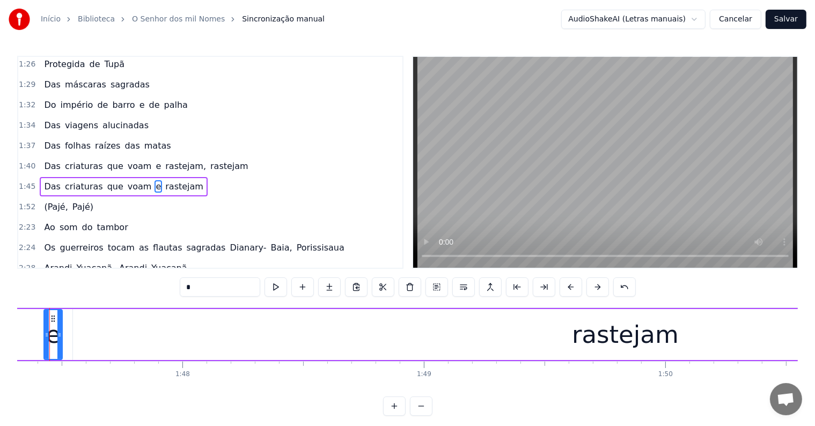
scroll to position [0, 25903]
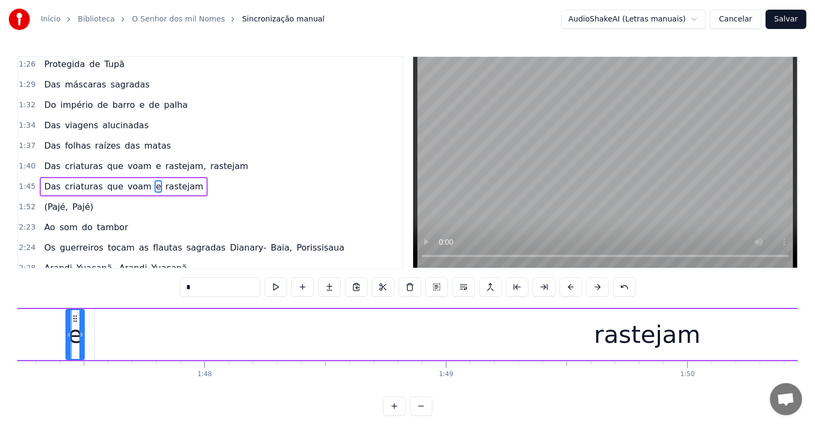
click at [238, 334] on div "rastejam" at bounding box center [647, 334] width 1105 height 51
type input "********"
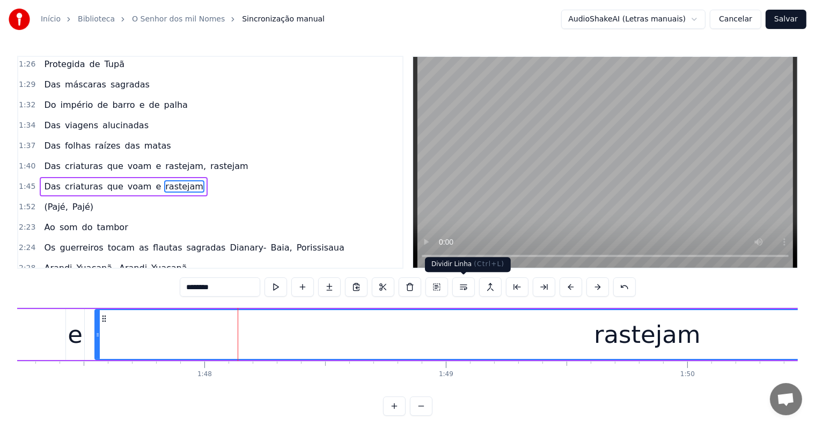
click at [470, 289] on button at bounding box center [464, 287] width 23 height 19
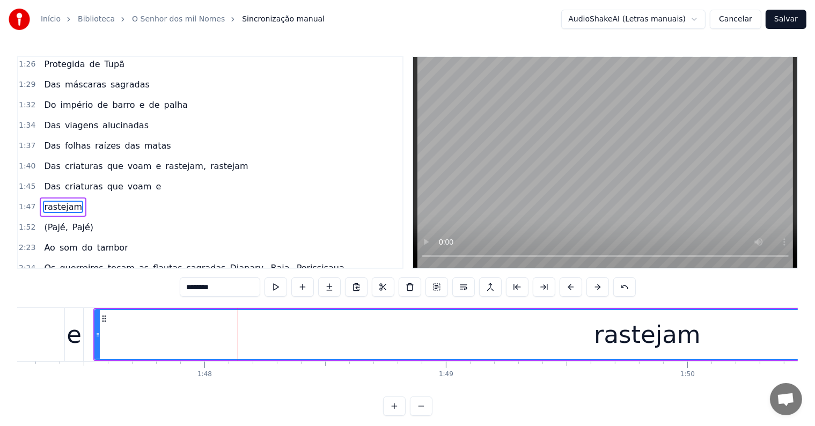
scroll to position [655, 0]
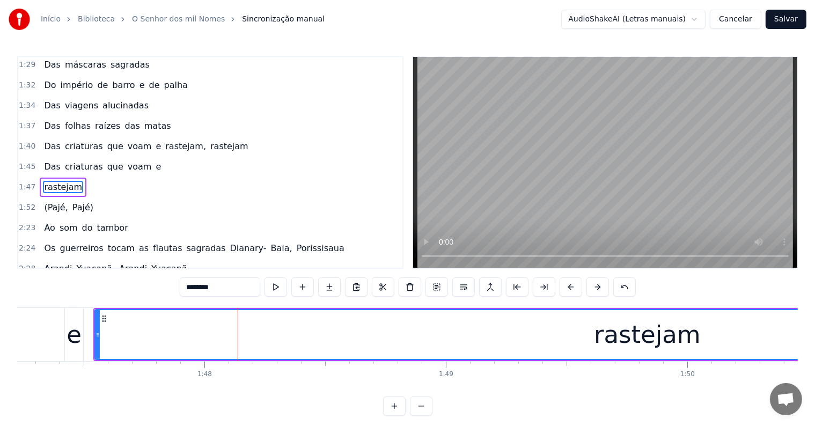
click at [135, 157] on div "Das criaturas que voam e" at bounding box center [103, 166] width 126 height 19
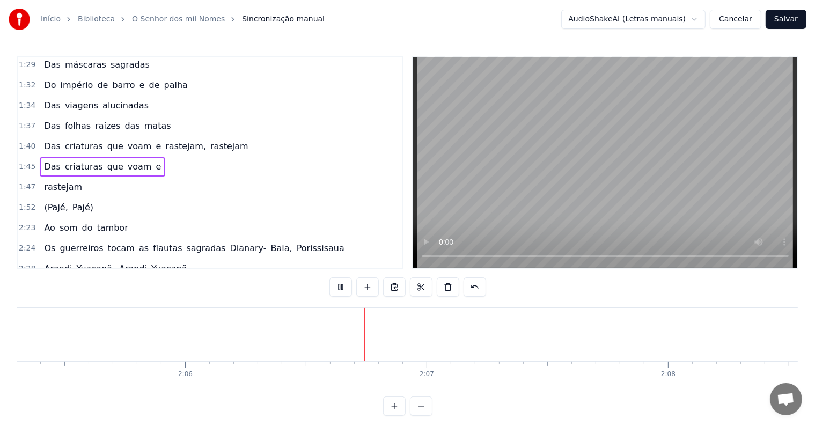
scroll to position [0, 30364]
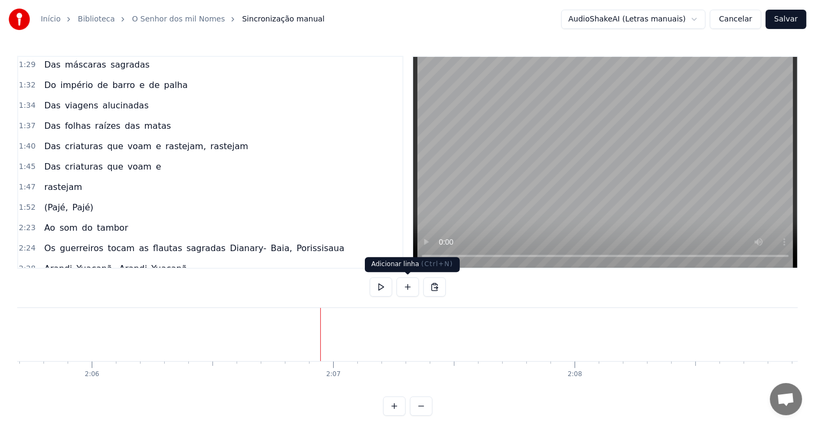
click at [405, 287] on button at bounding box center [408, 287] width 23 height 19
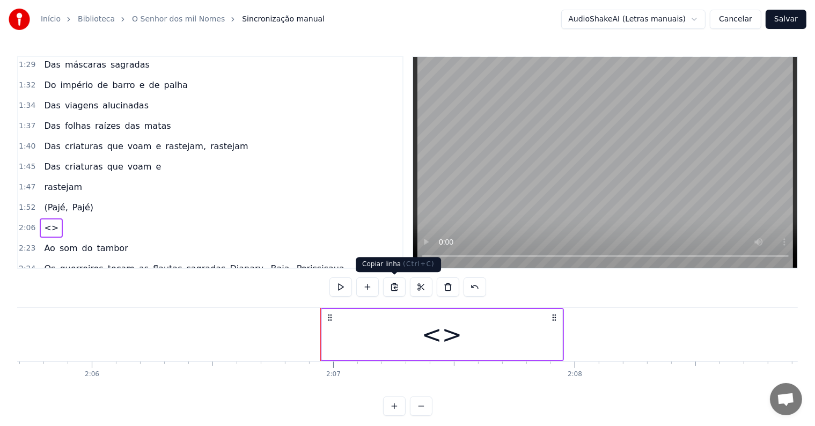
click at [352, 342] on div "<>" at bounding box center [442, 334] width 241 height 51
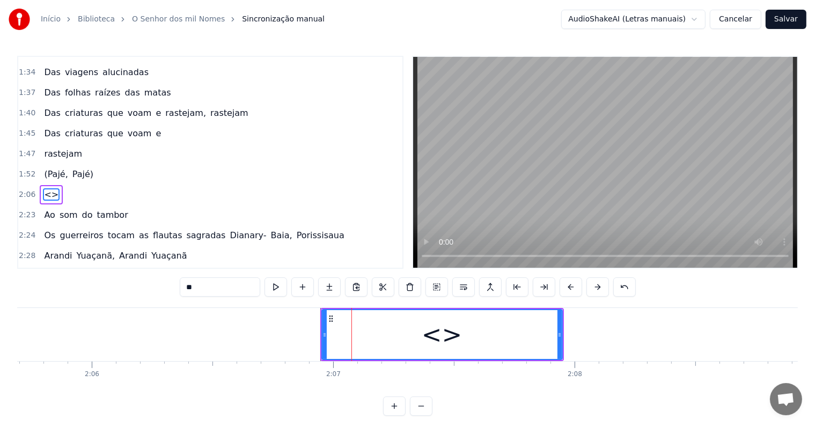
scroll to position [694, 0]
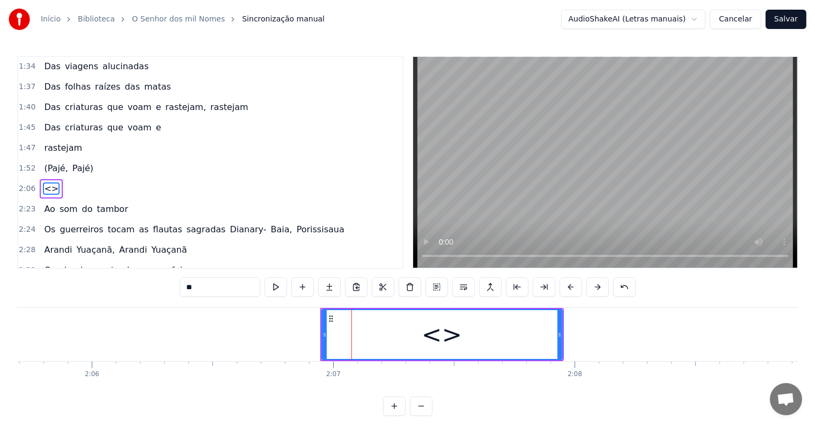
drag, startPoint x: 242, startPoint y: 289, endPoint x: 137, endPoint y: 287, distance: 104.2
click at [137, 287] on div "0:05 <Inscreva-se para receber toadas novas> 0:20 Ao som do tambor 0:21 Os guer…" at bounding box center [407, 236] width 781 height 360
paste input "**********"
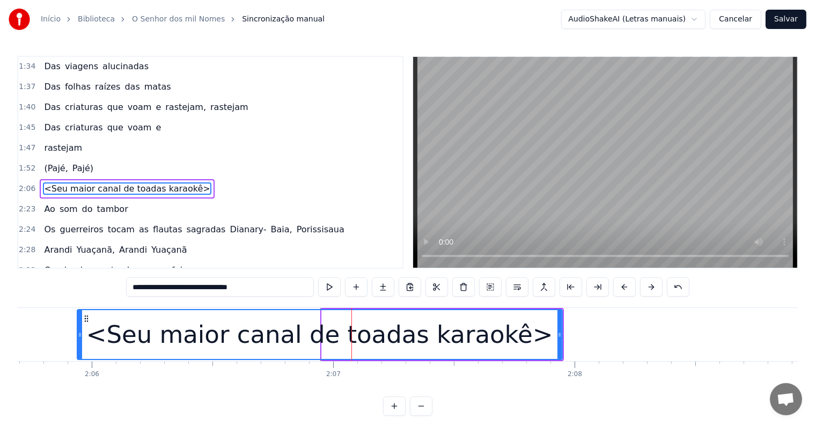
drag, startPoint x: 324, startPoint y: 334, endPoint x: 79, endPoint y: 331, distance: 244.8
click at [79, 331] on icon at bounding box center [80, 335] width 4 height 9
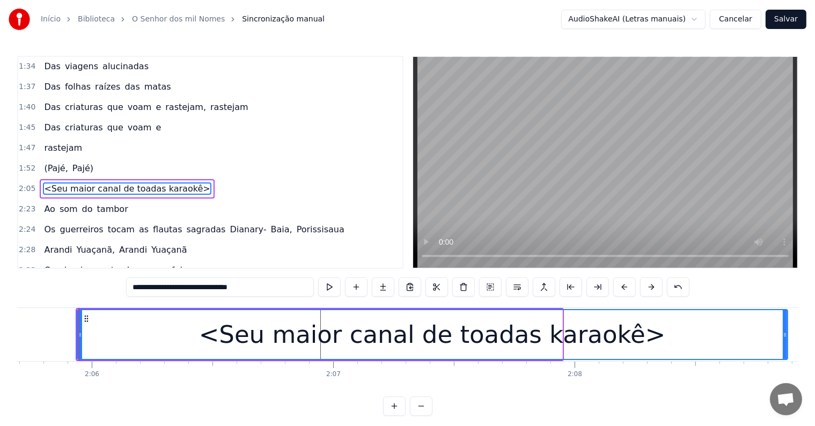
drag, startPoint x: 560, startPoint y: 332, endPoint x: 786, endPoint y: 334, distance: 225.5
click at [786, 334] on icon at bounding box center [785, 335] width 4 height 9
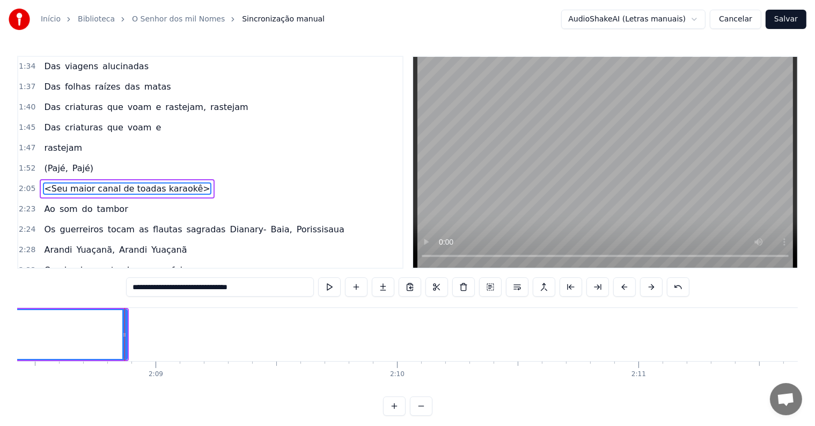
scroll to position [0, 31079]
type input "**********"
click at [169, 183] on span "<Seu maior canal de toadas karaokê>" at bounding box center [127, 189] width 168 height 12
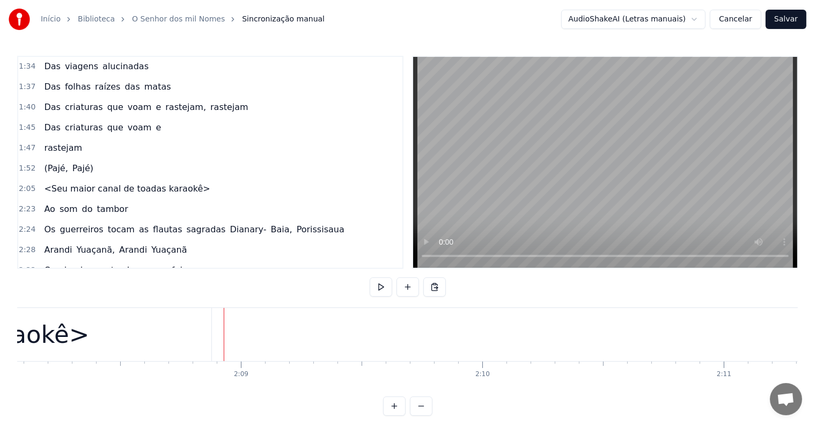
scroll to position [0, 31092]
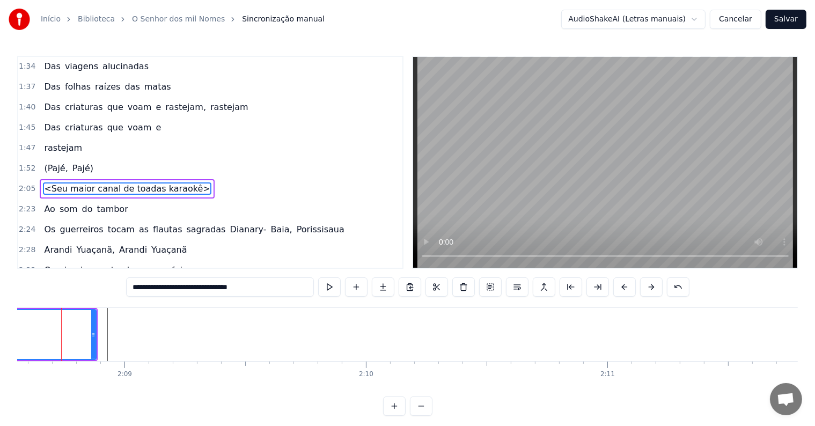
scroll to position [0, 31046]
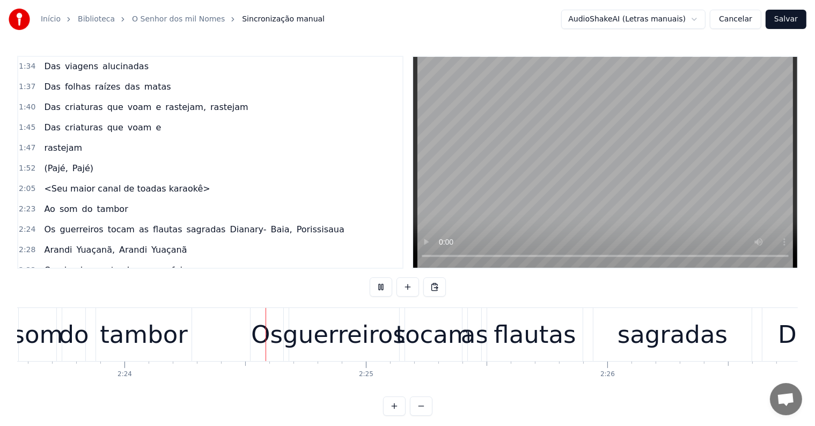
scroll to position [0, 34680]
click at [620, 345] on div "sagradas" at bounding box center [672, 334] width 158 height 53
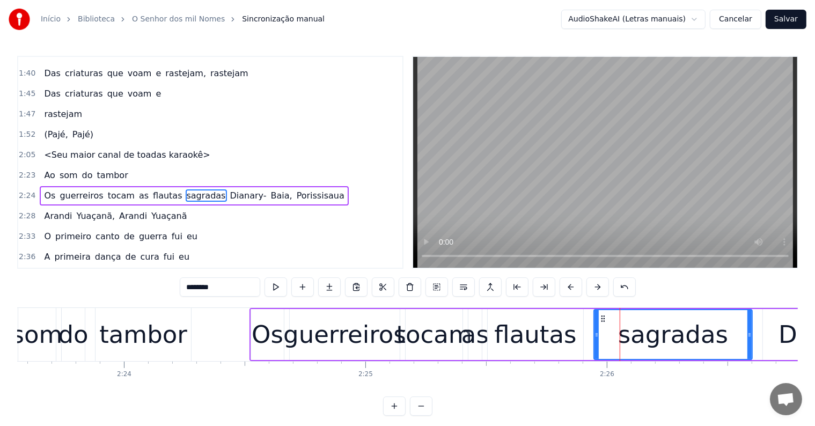
scroll to position [734, 0]
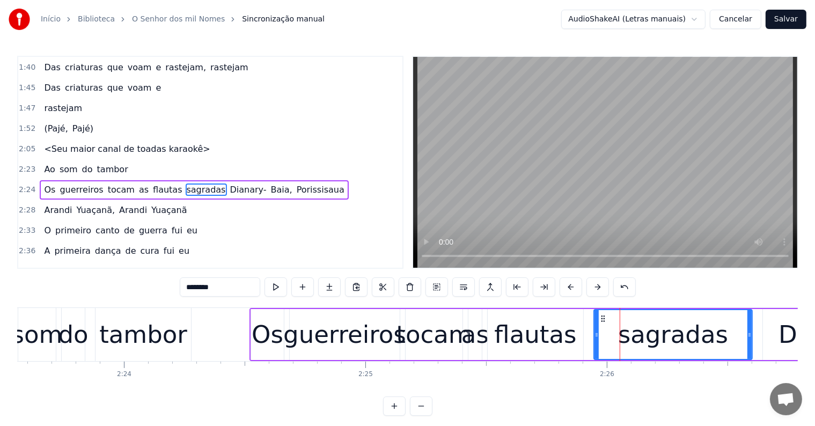
click at [229, 184] on span "Dianary-" at bounding box center [248, 190] width 39 height 12
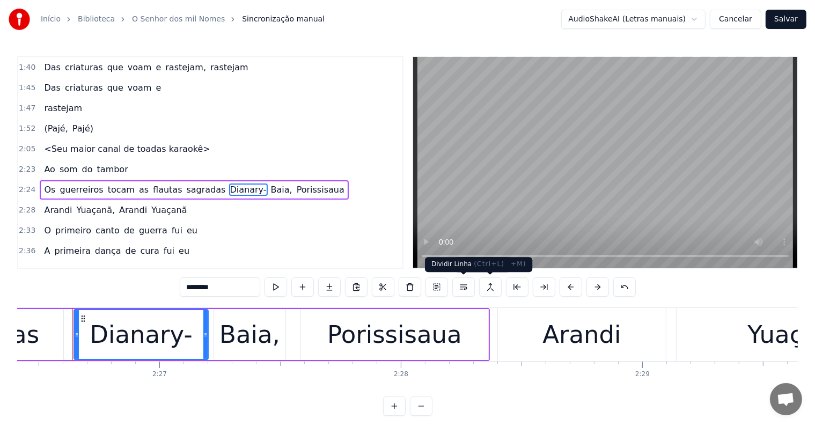
scroll to position [0, 35371]
click at [464, 286] on button at bounding box center [464, 287] width 23 height 19
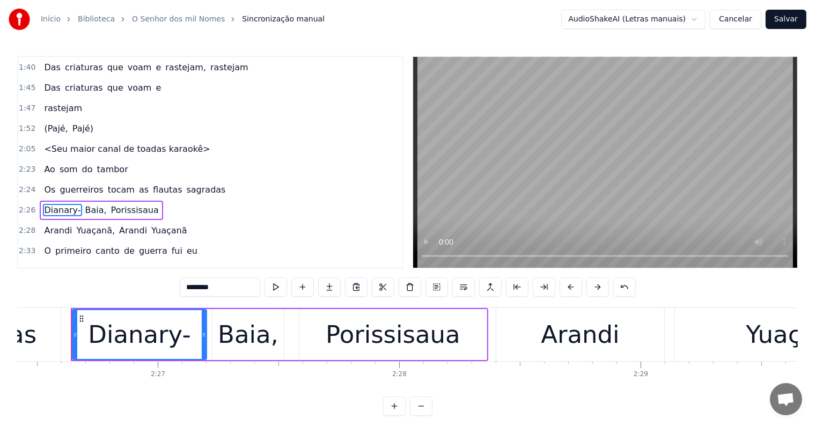
scroll to position [754, 0]
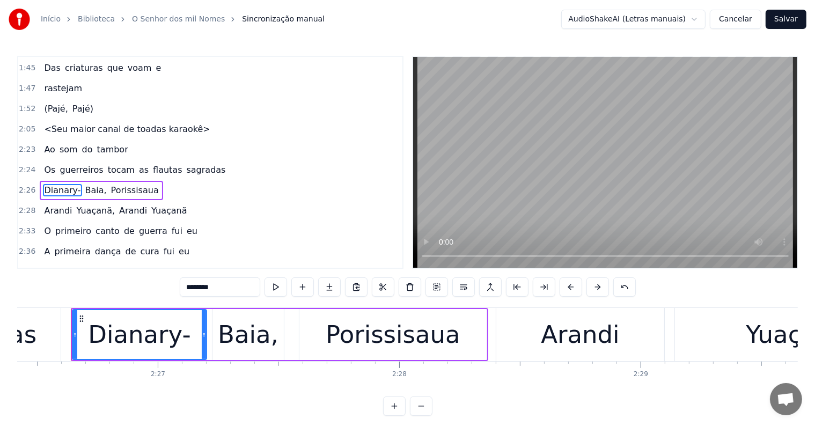
click at [186, 164] on span "sagradas" at bounding box center [206, 170] width 41 height 12
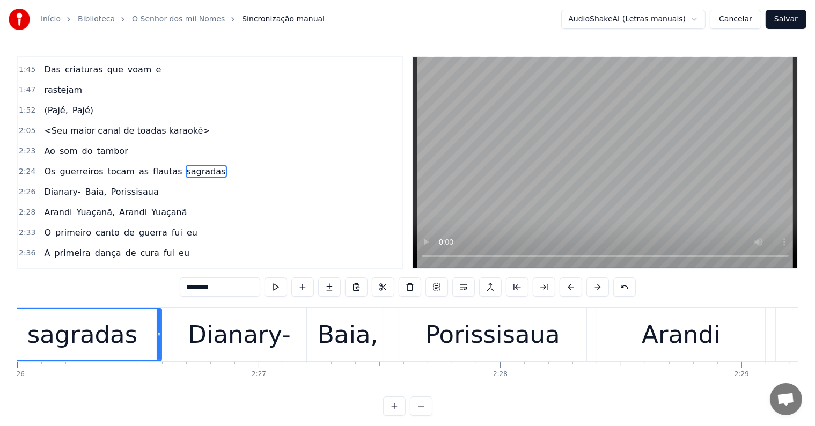
scroll to position [0, 35202]
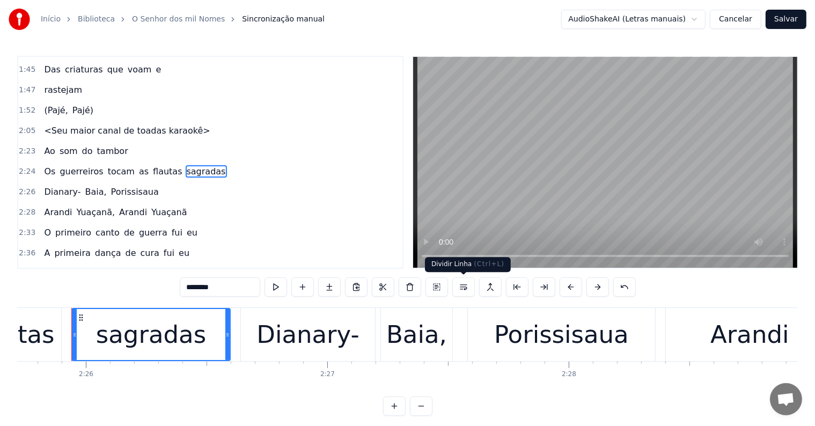
click at [465, 289] on button at bounding box center [464, 287] width 23 height 19
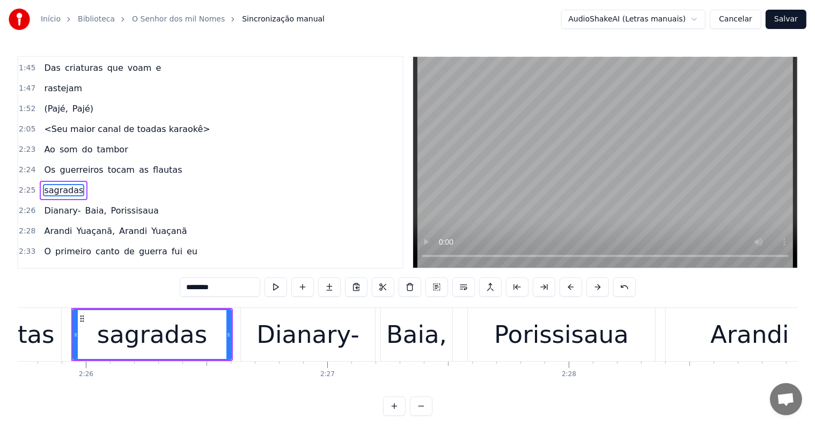
click at [152, 164] on span "flautas" at bounding box center [167, 170] width 31 height 12
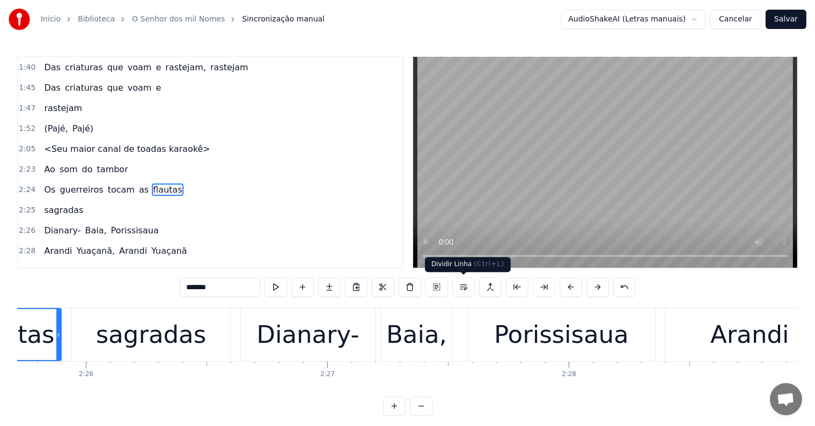
scroll to position [0, 35095]
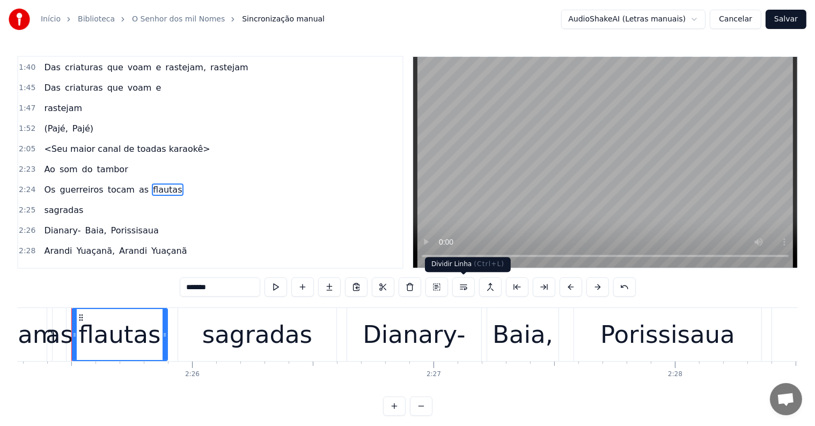
click at [464, 289] on button at bounding box center [464, 287] width 23 height 19
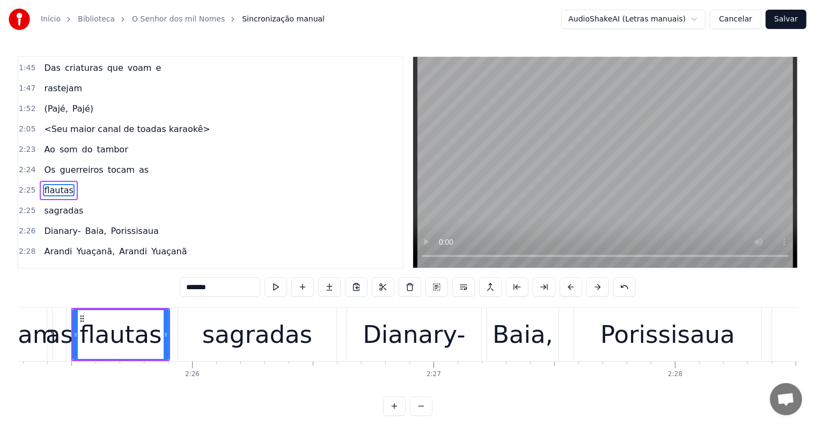
click at [121, 164] on span "tocam" at bounding box center [121, 170] width 29 height 12
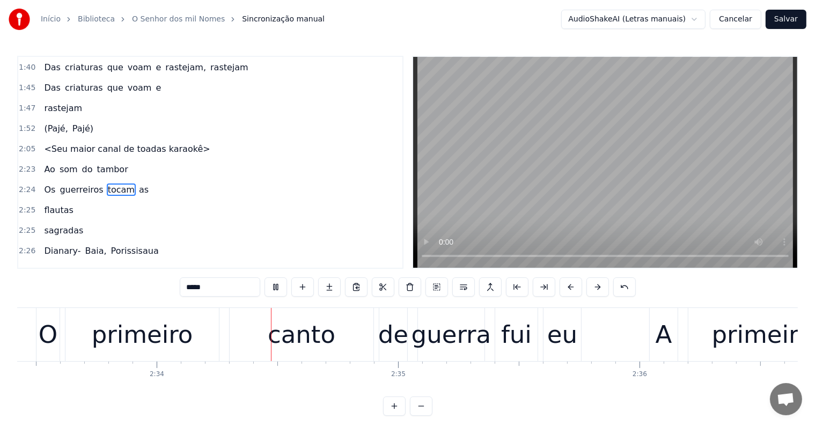
scroll to position [0, 37100]
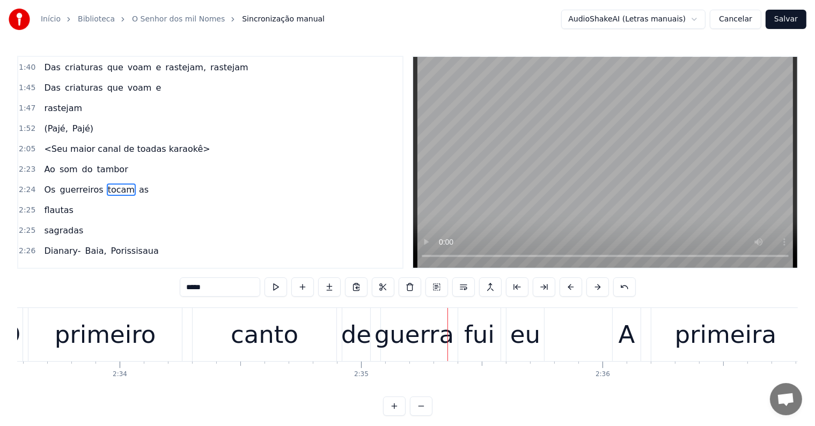
click at [528, 343] on div "eu" at bounding box center [526, 335] width 30 height 37
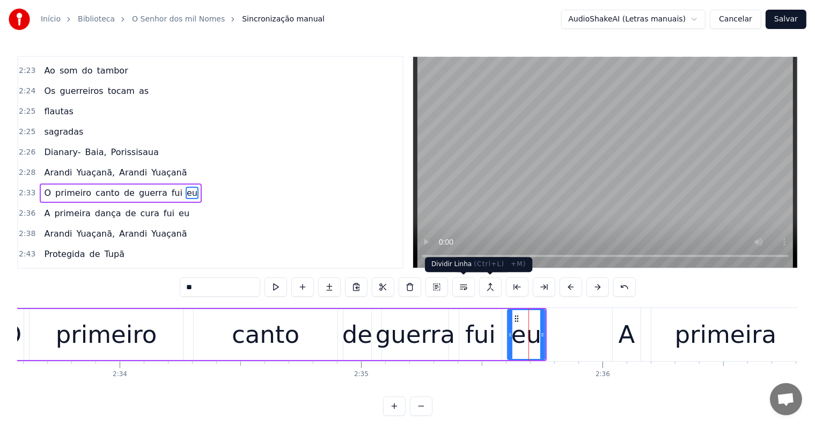
click at [460, 286] on button at bounding box center [464, 287] width 23 height 19
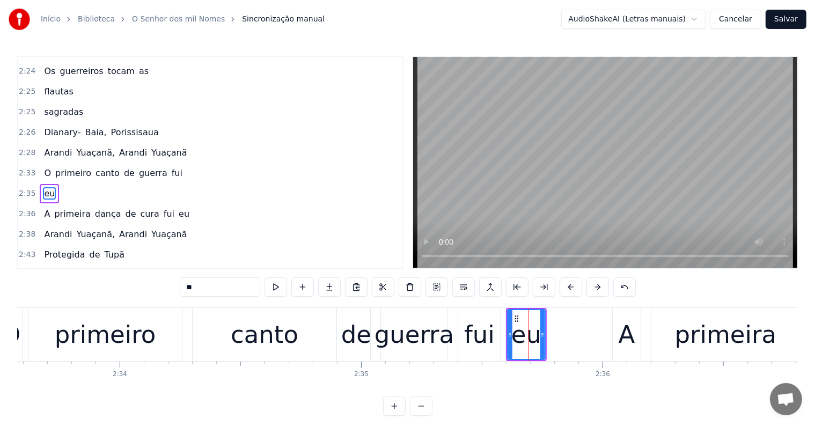
click at [470, 338] on div "fui" at bounding box center [479, 335] width 31 height 37
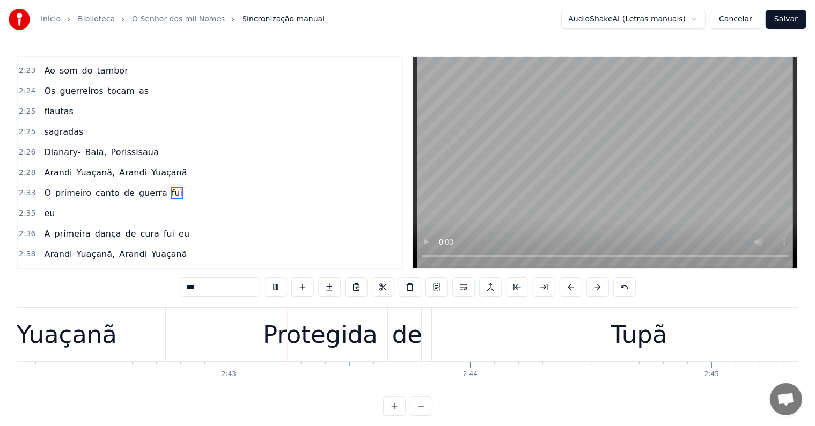
scroll to position [0, 39193]
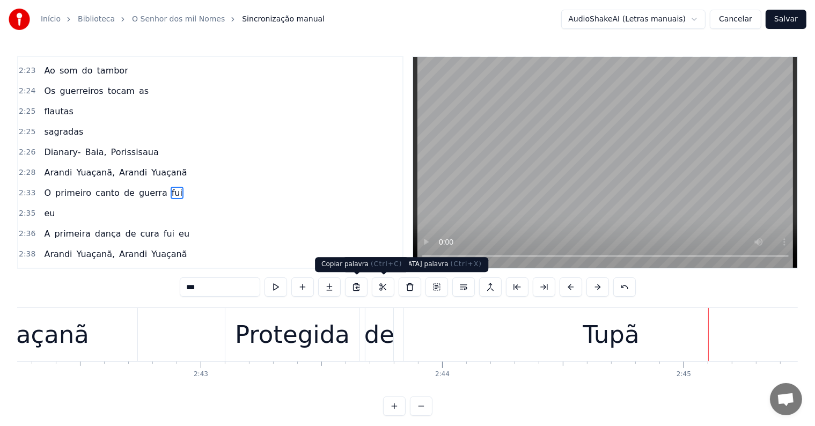
click at [278, 319] on div "Protegida" at bounding box center [292, 335] width 115 height 37
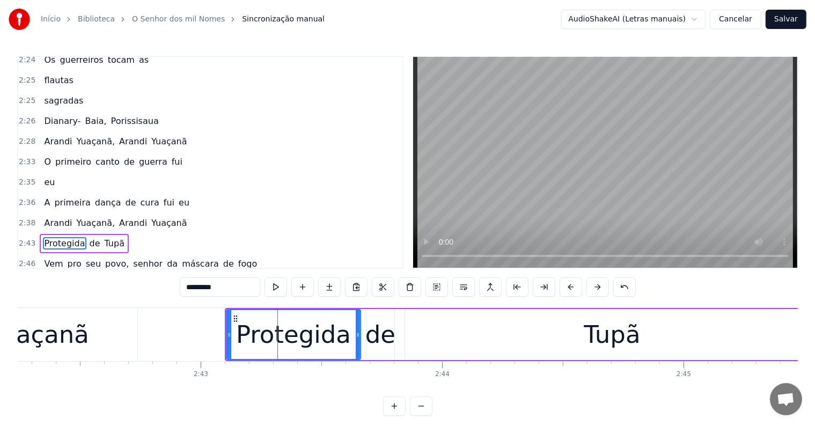
scroll to position [912, 0]
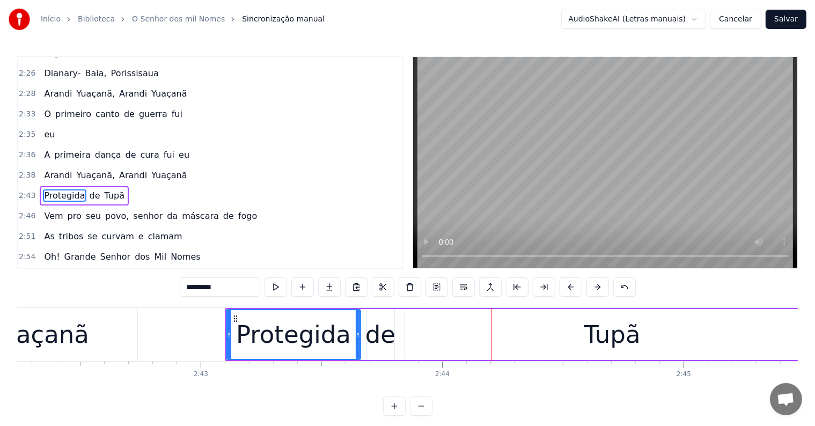
click at [250, 284] on input "*********" at bounding box center [220, 287] width 81 height 19
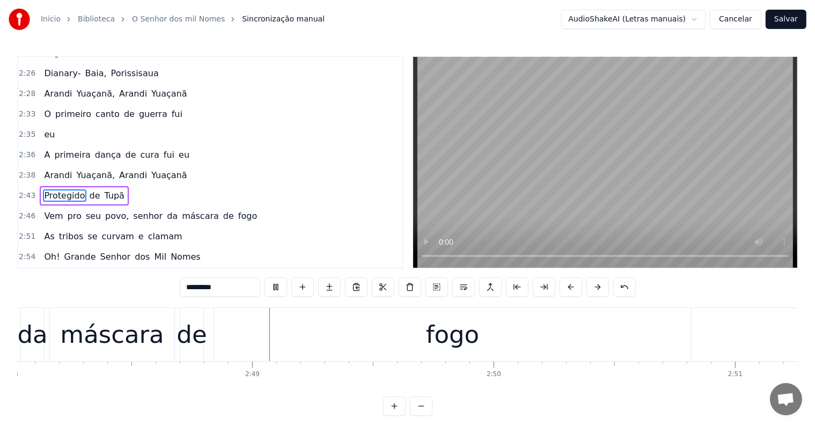
scroll to position [0, 40603]
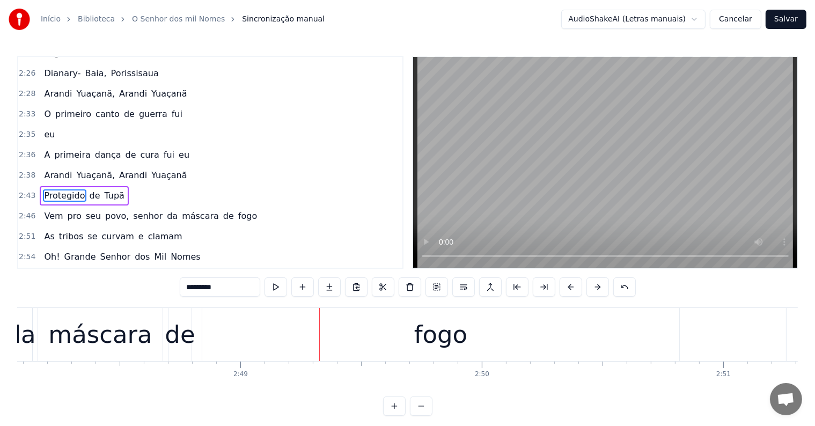
click at [141, 352] on div "máscara" at bounding box center [100, 335] width 104 height 37
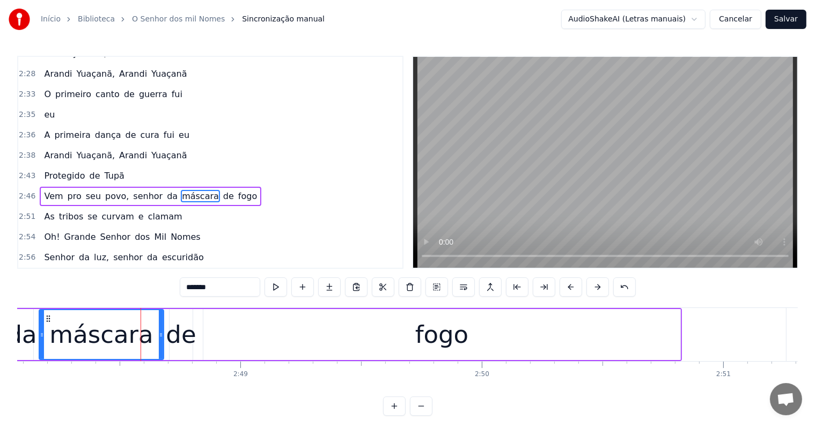
click at [132, 190] on span "senhor" at bounding box center [148, 196] width 32 height 12
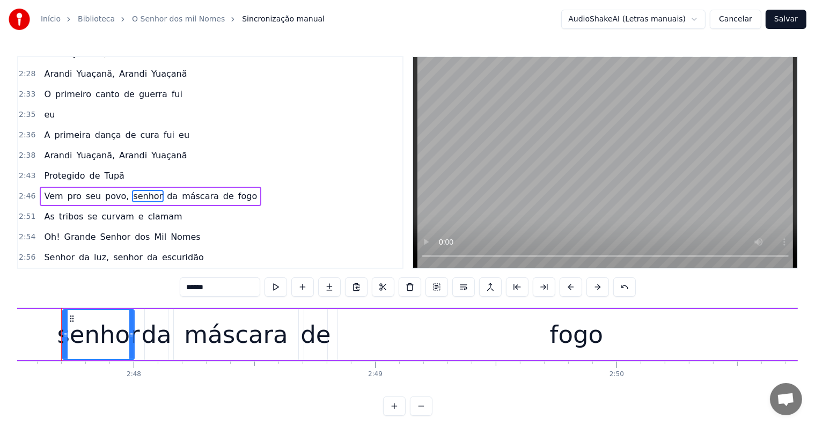
scroll to position [0, 40458]
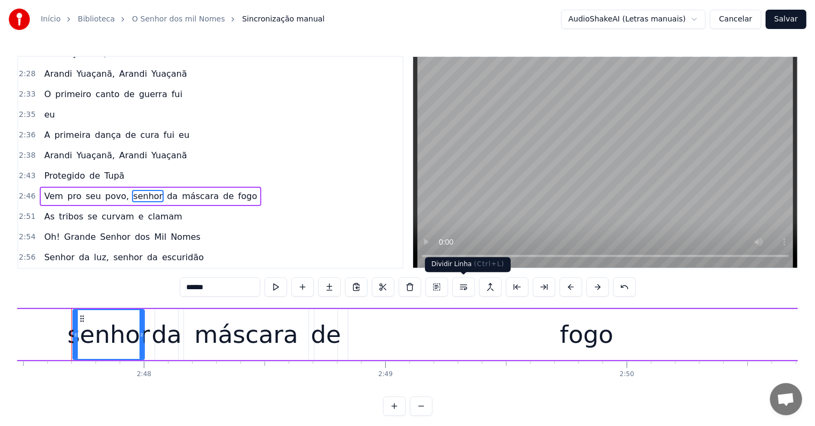
click at [464, 290] on button at bounding box center [464, 287] width 23 height 19
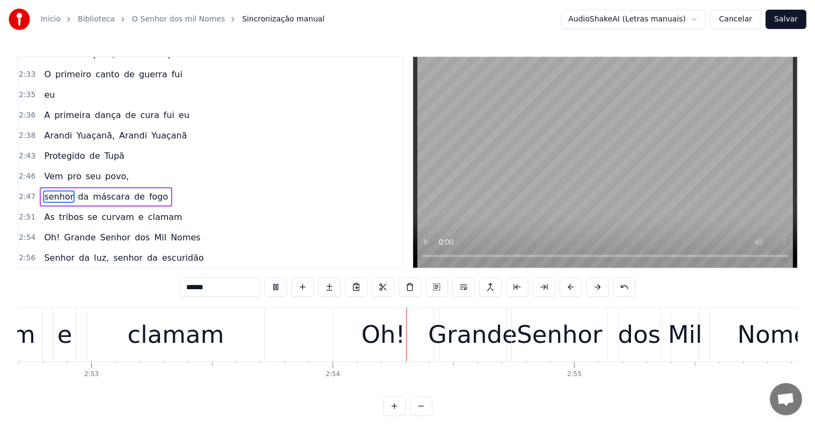
scroll to position [0, 41925]
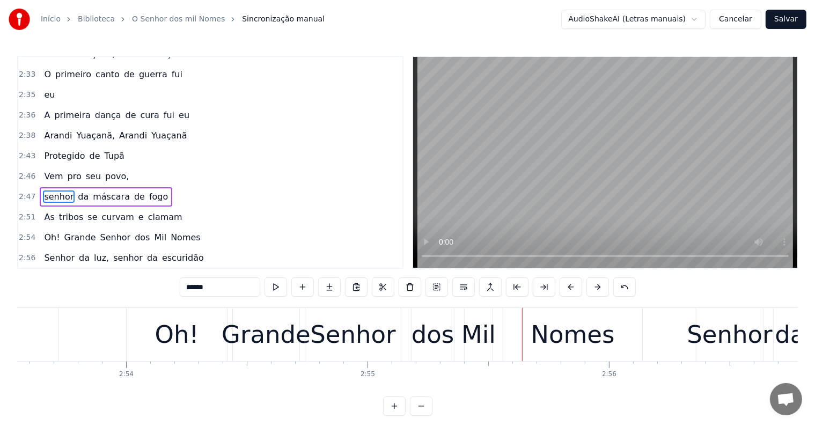
click at [551, 348] on div "Nomes" at bounding box center [573, 335] width 84 height 37
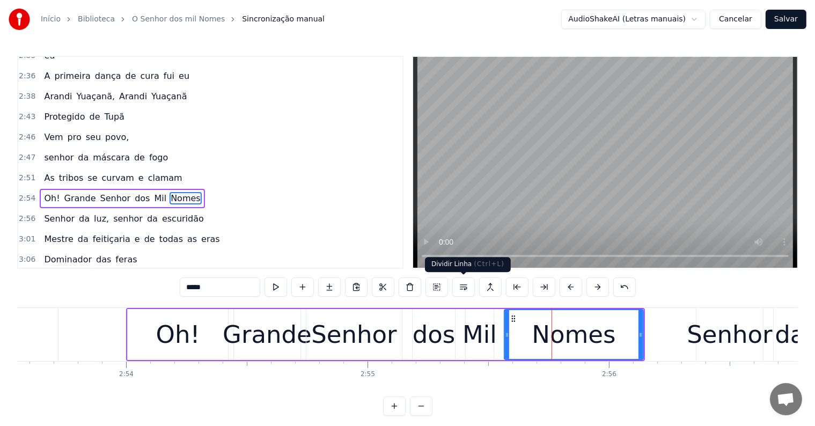
click at [467, 289] on button at bounding box center [464, 287] width 23 height 19
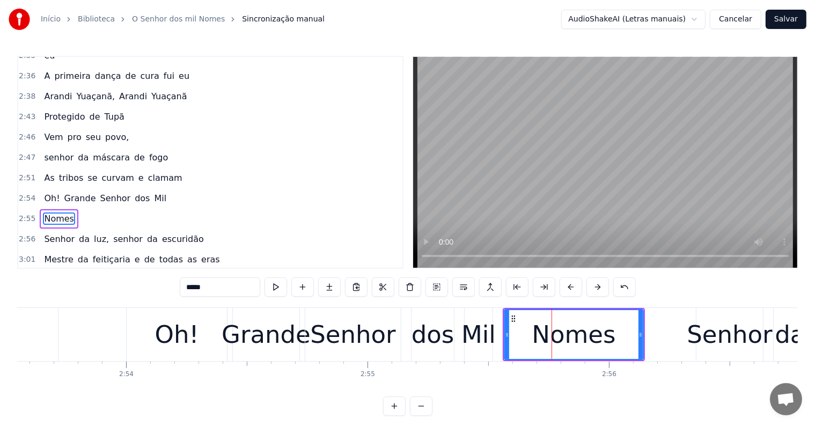
scroll to position [1010, 0]
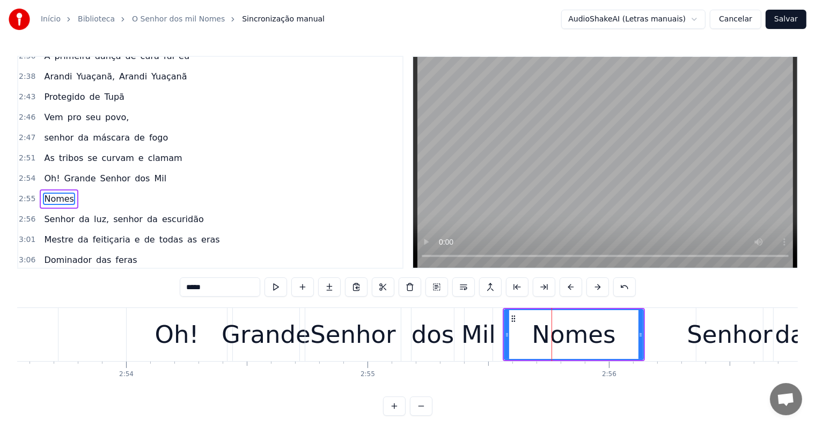
click at [469, 340] on div "Mil" at bounding box center [479, 335] width 34 height 37
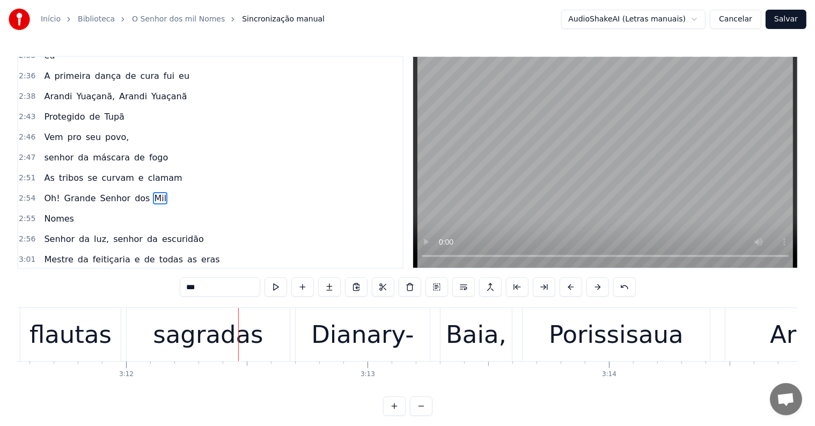
scroll to position [0, 46274]
click at [337, 354] on div "Dianary-" at bounding box center [362, 334] width 134 height 53
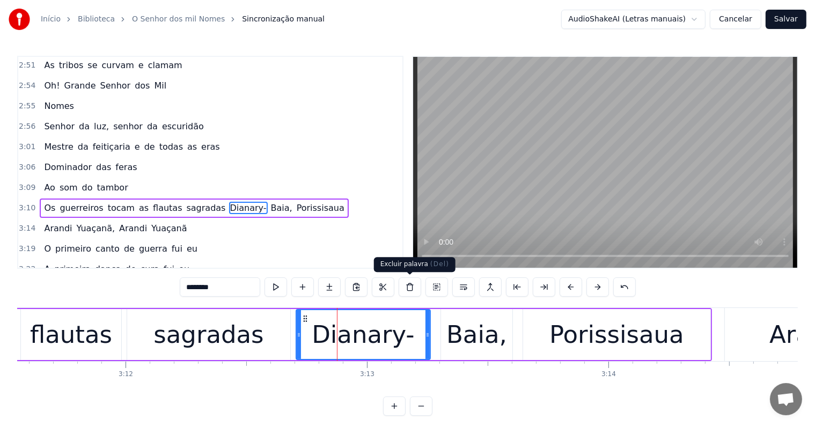
scroll to position [1109, 0]
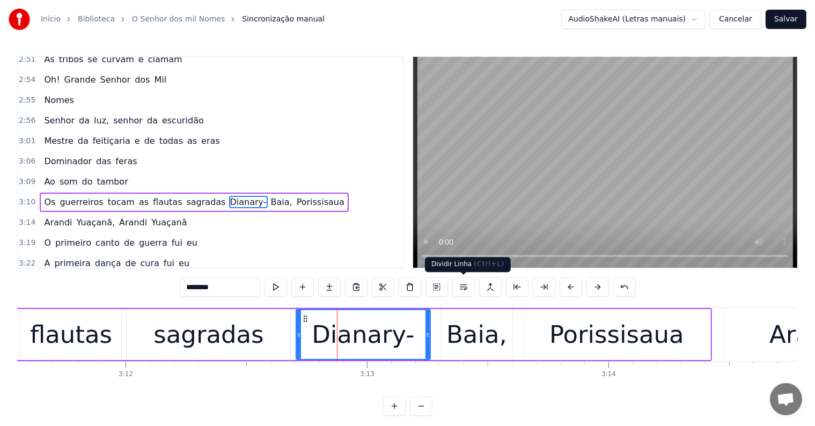
click at [461, 289] on button at bounding box center [464, 287] width 23 height 19
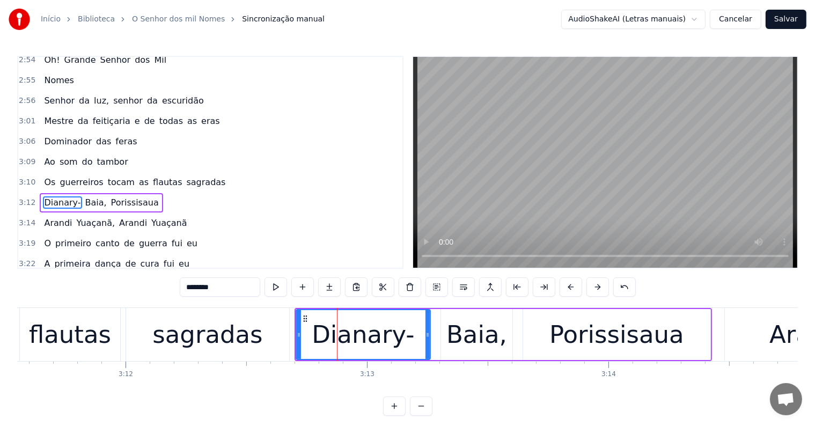
click at [212, 345] on div "sagradas" at bounding box center [207, 335] width 110 height 37
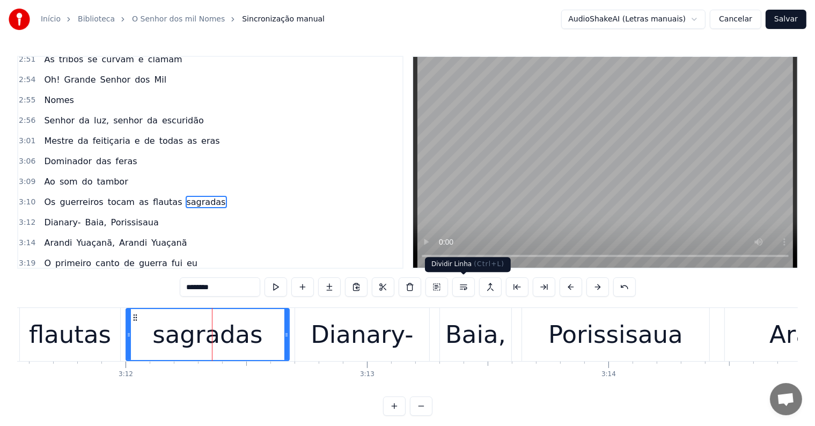
click at [460, 290] on button at bounding box center [464, 287] width 23 height 19
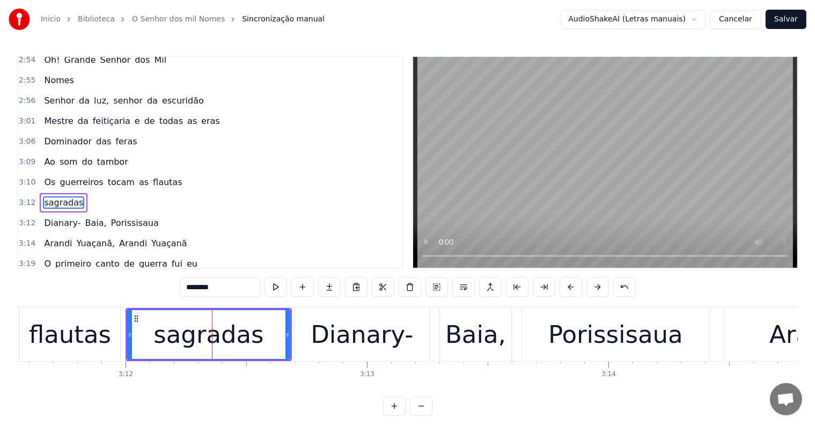
click at [71, 337] on div "flautas" at bounding box center [70, 335] width 82 height 37
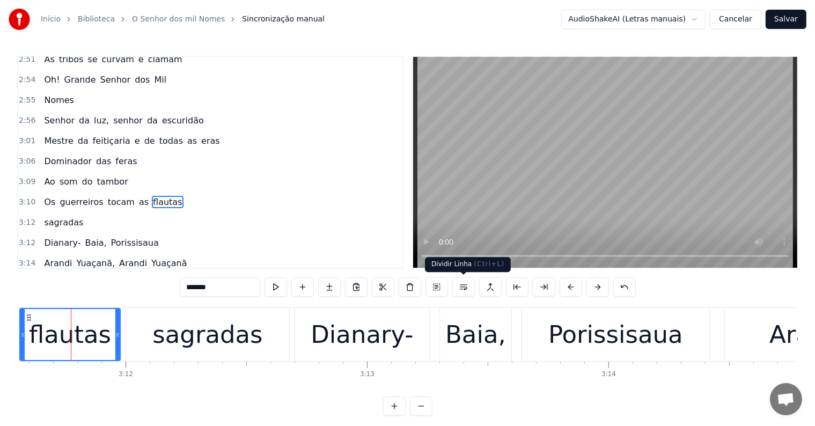
click at [462, 287] on button at bounding box center [464, 287] width 23 height 19
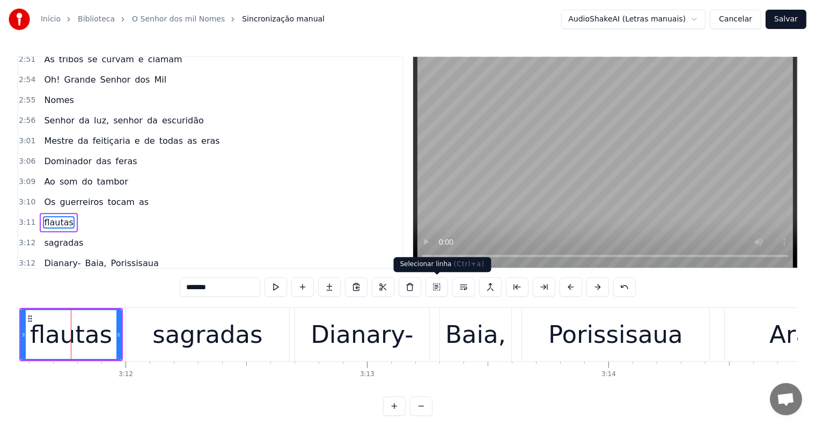
scroll to position [1129, 0]
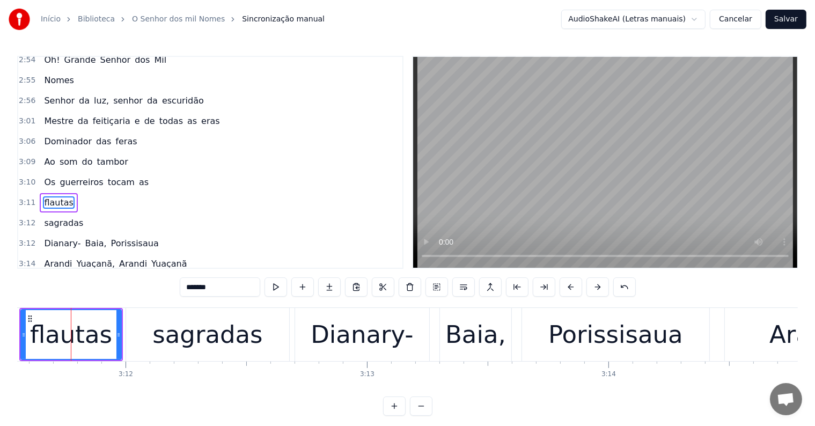
click at [107, 176] on span "tocam" at bounding box center [121, 182] width 29 height 12
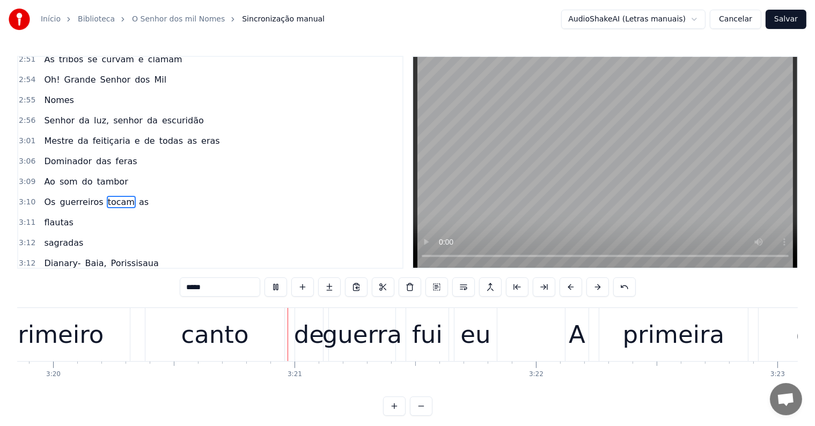
scroll to position [0, 48308]
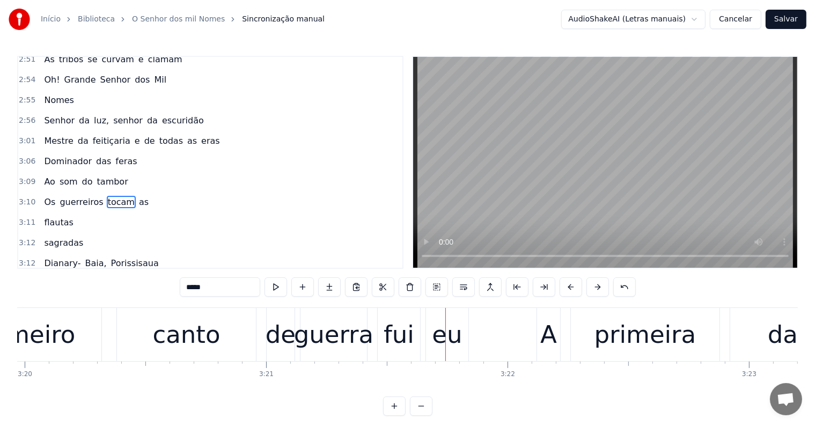
click at [443, 352] on div "eu" at bounding box center [447, 335] width 30 height 37
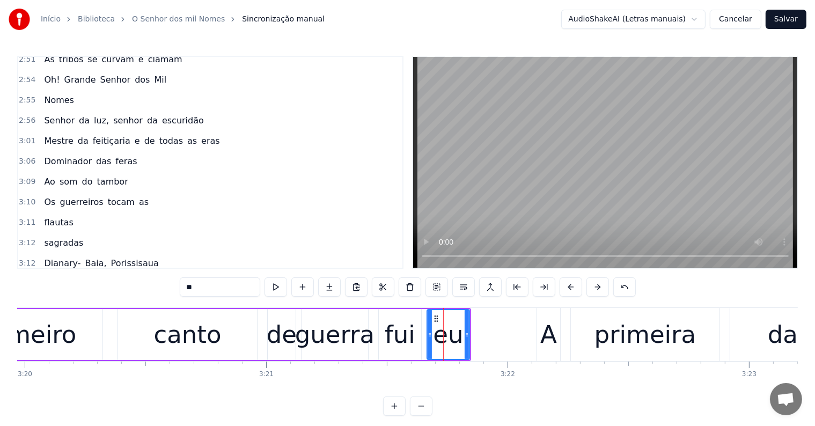
scroll to position [1208, 0]
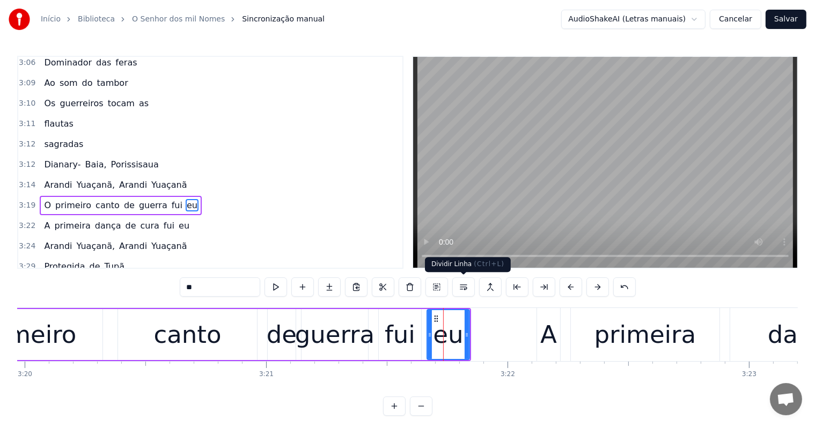
click at [464, 286] on button at bounding box center [464, 287] width 23 height 19
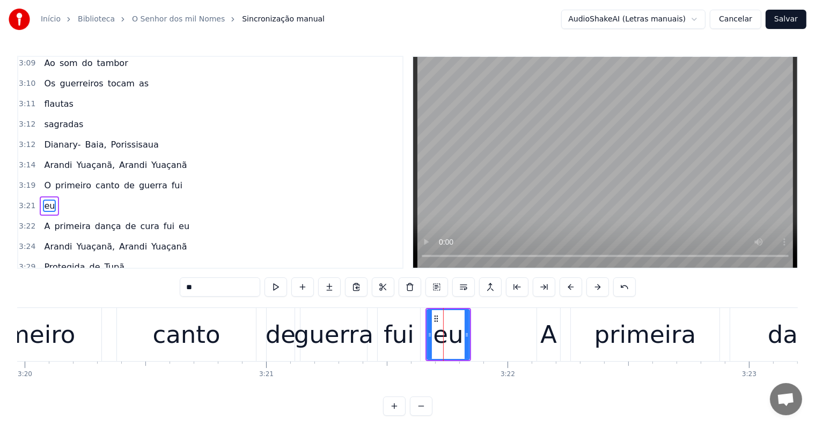
click at [399, 340] on div "fui" at bounding box center [399, 335] width 31 height 37
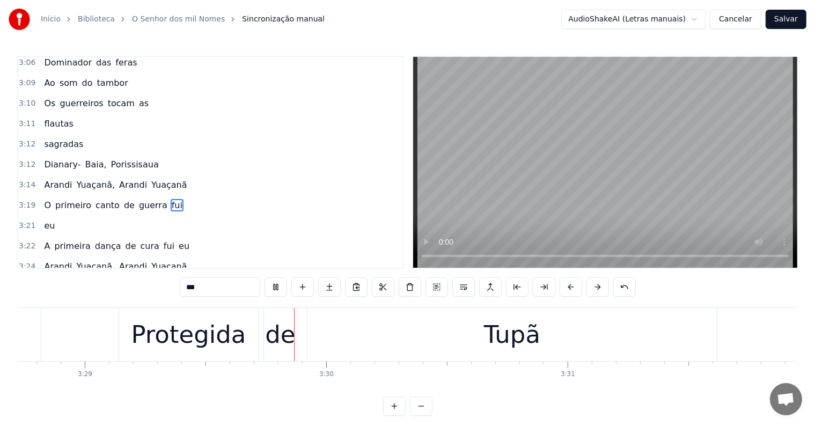
scroll to position [0, 50471]
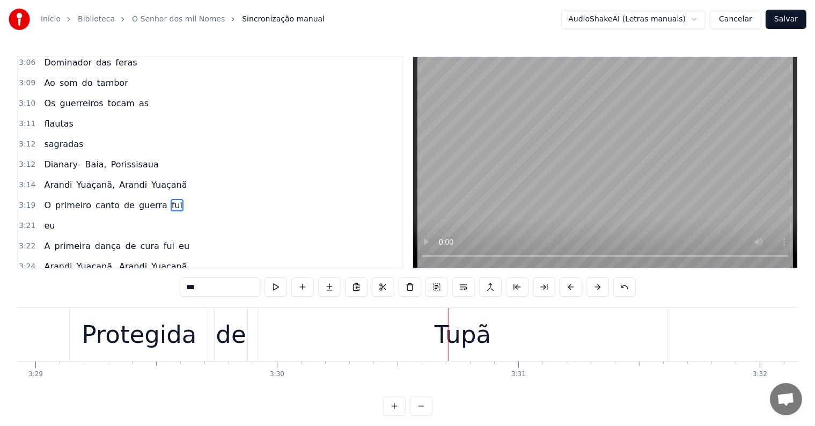
click at [194, 341] on div "Protegida" at bounding box center [139, 334] width 139 height 53
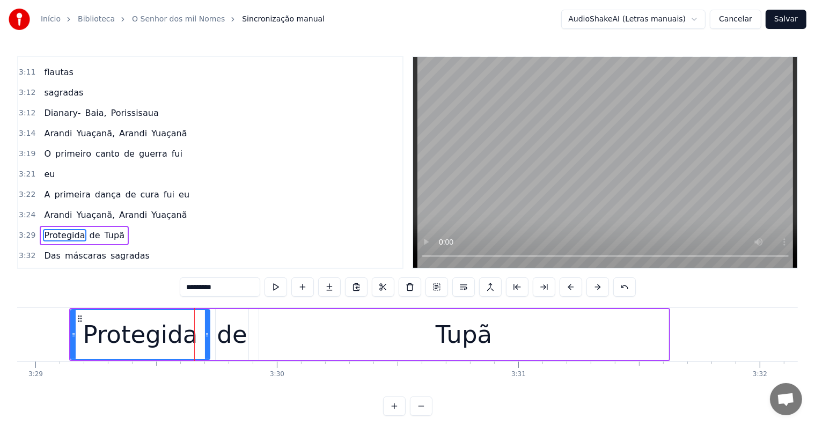
scroll to position [1287, 0]
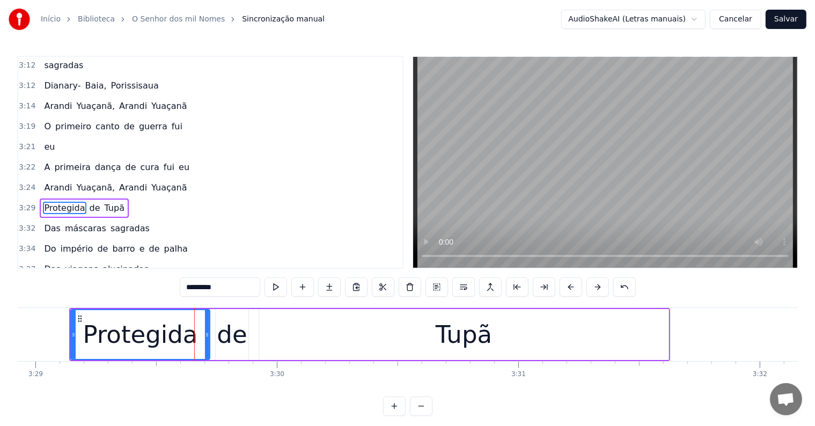
click at [231, 288] on input "*********" at bounding box center [220, 287] width 81 height 19
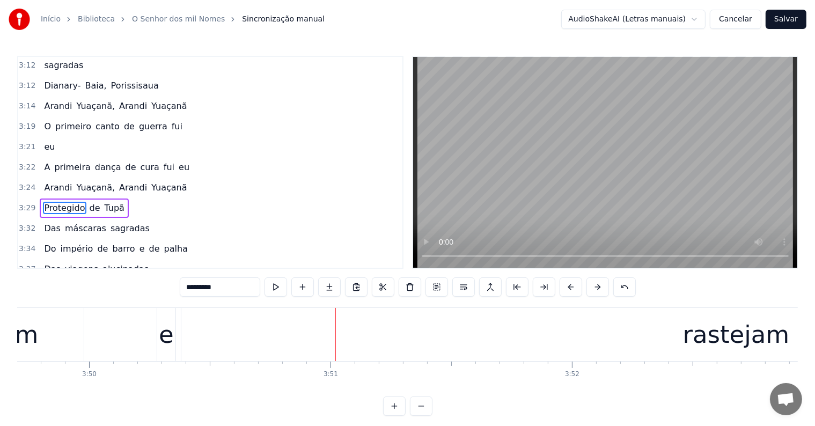
scroll to position [0, 55629]
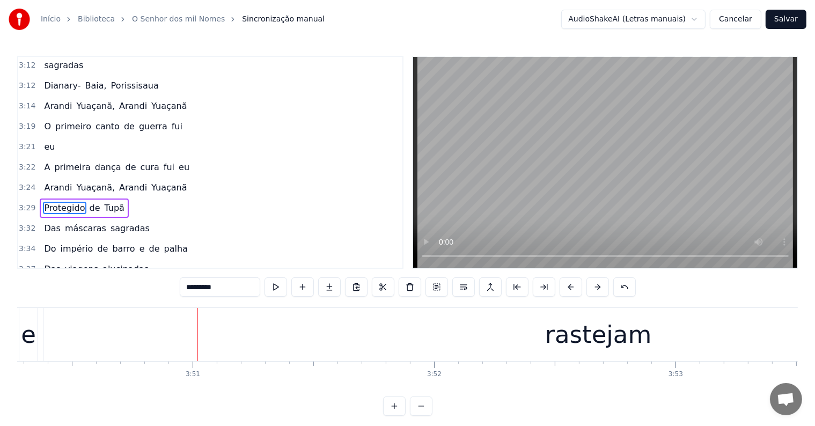
click at [337, 352] on div "rastejam" at bounding box center [598, 334] width 1110 height 53
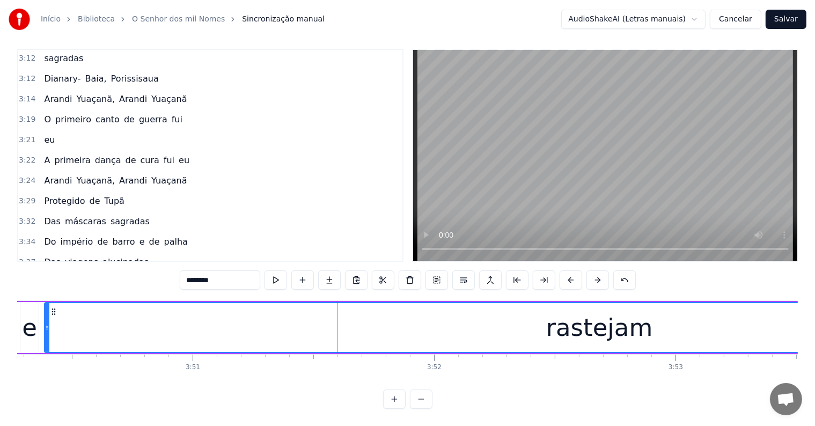
scroll to position [1329, 0]
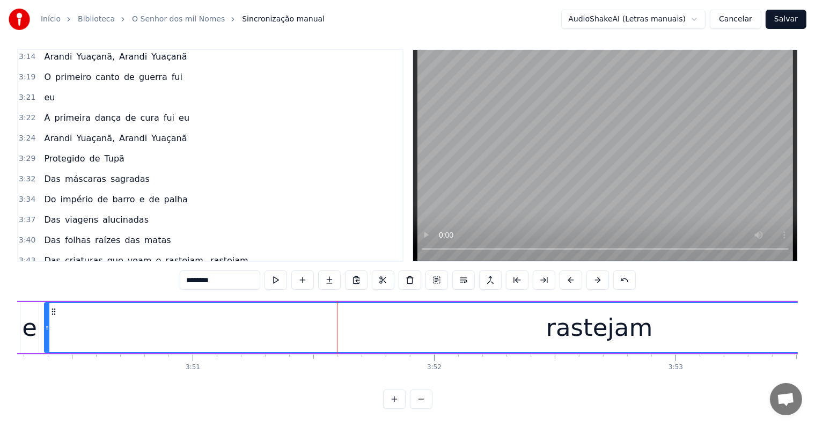
click at [467, 288] on div "0:05 <Inscreva-se para receber toadas novas> 0:20 Ao som do tambor 0:21 Os guer…" at bounding box center [407, 229] width 781 height 360
click at [465, 275] on button at bounding box center [464, 280] width 23 height 19
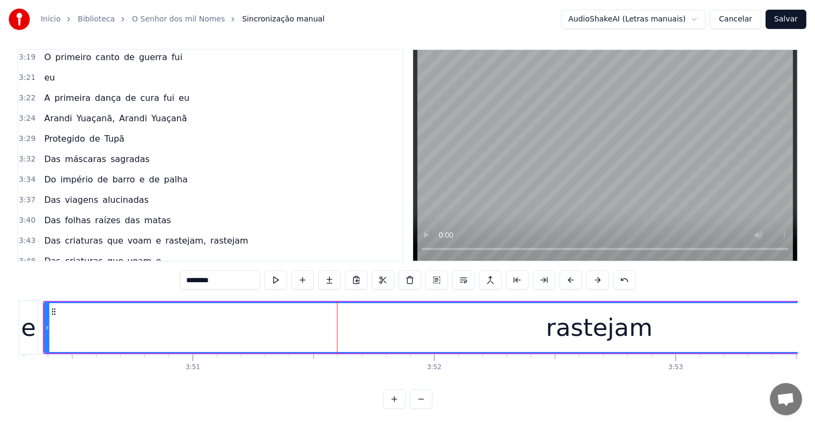
click at [127, 255] on span "voam" at bounding box center [140, 261] width 26 height 12
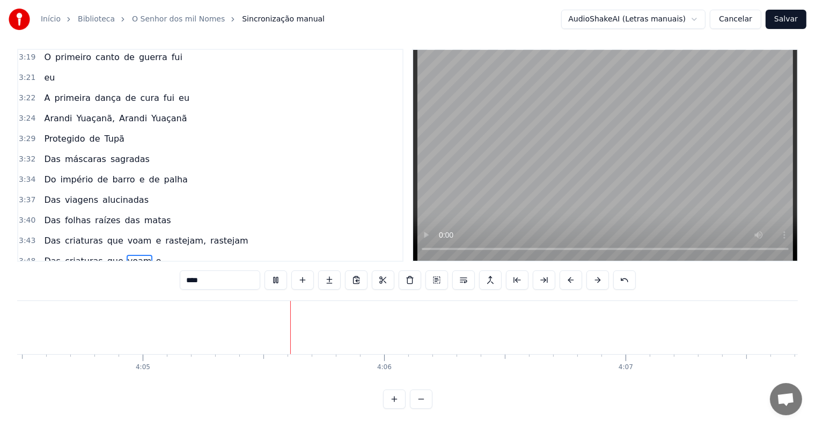
scroll to position [0, 59117]
type input "*****"
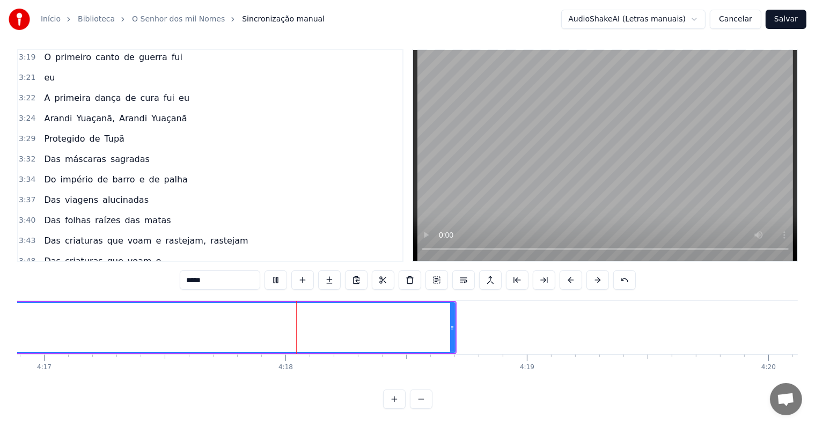
scroll to position [0, 62097]
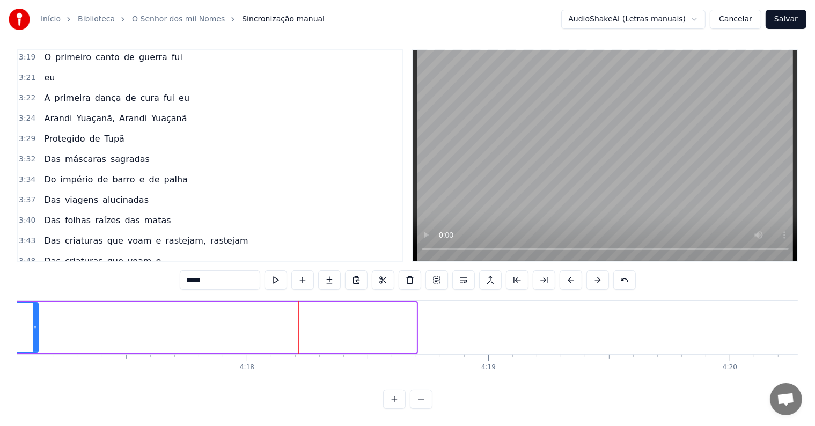
drag, startPoint x: 415, startPoint y: 316, endPoint x: 37, endPoint y: 302, distance: 378.7
click at [37, 303] on div at bounding box center [35, 327] width 4 height 49
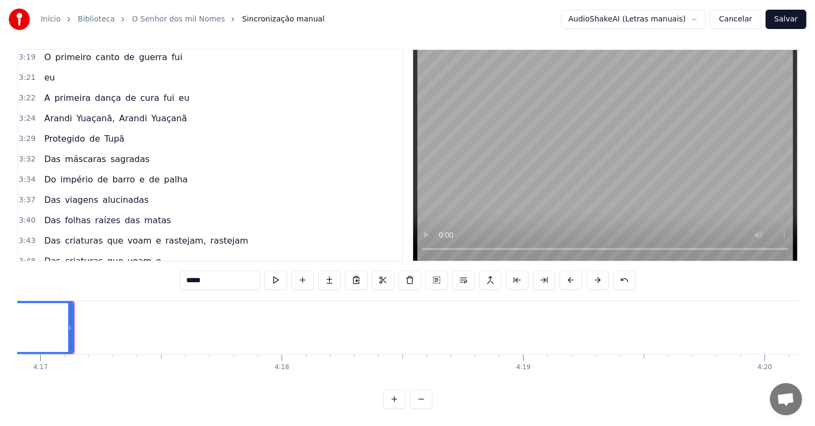
scroll to position [0, 61378]
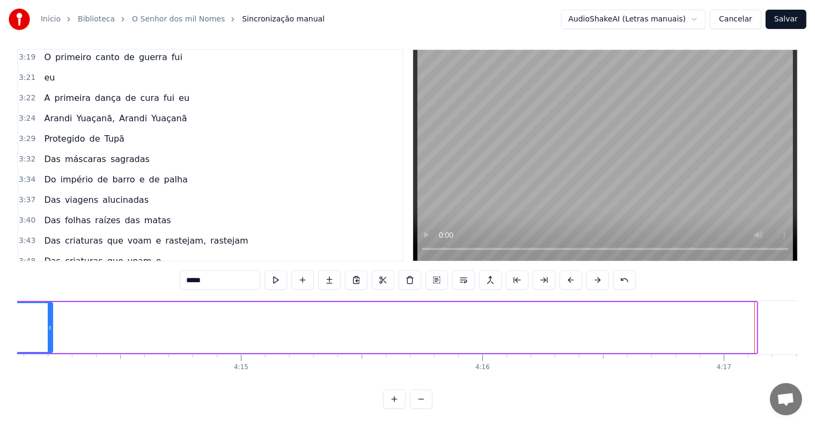
drag, startPoint x: 754, startPoint y: 319, endPoint x: 34, endPoint y: 307, distance: 719.5
click at [48, 307] on div at bounding box center [50, 327] width 4 height 49
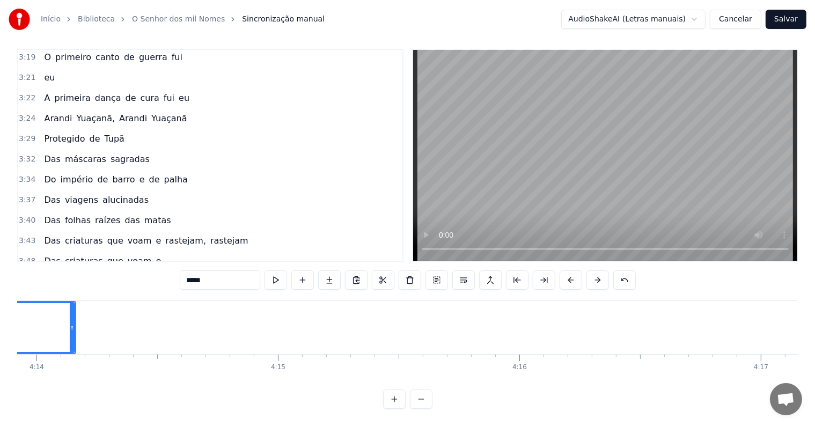
scroll to position [0, 60658]
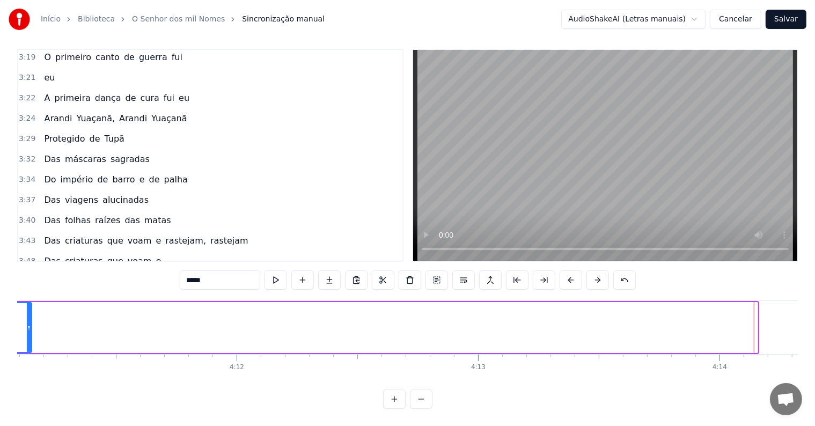
drag, startPoint x: 756, startPoint y: 318, endPoint x: 30, endPoint y: 399, distance: 730.9
click at [30, 399] on div "0:05 <Inscreva-se para receber toadas novas> 0:20 Ao som do tambor 0:21 Os guer…" at bounding box center [407, 229] width 781 height 360
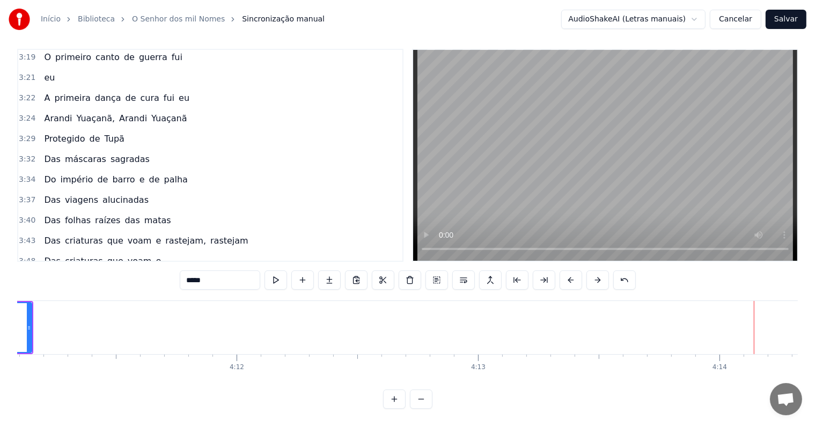
drag, startPoint x: 824, startPoint y: 86, endPoint x: 818, endPoint y: 31, distance: 55.6
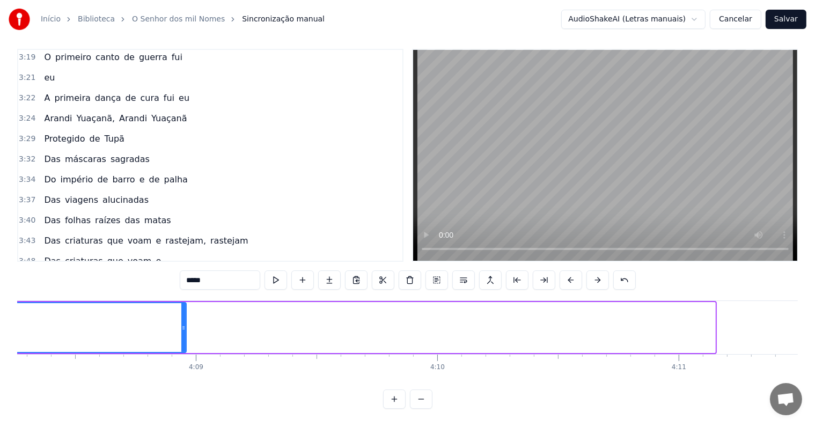
drag, startPoint x: 714, startPoint y: 317, endPoint x: 185, endPoint y: 326, distance: 529.4
click at [185, 326] on div at bounding box center [183, 327] width 4 height 49
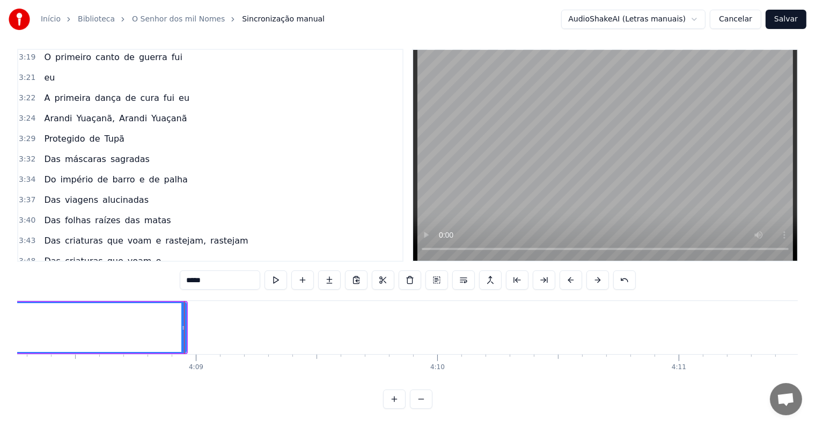
click at [275, 273] on button at bounding box center [276, 280] width 23 height 19
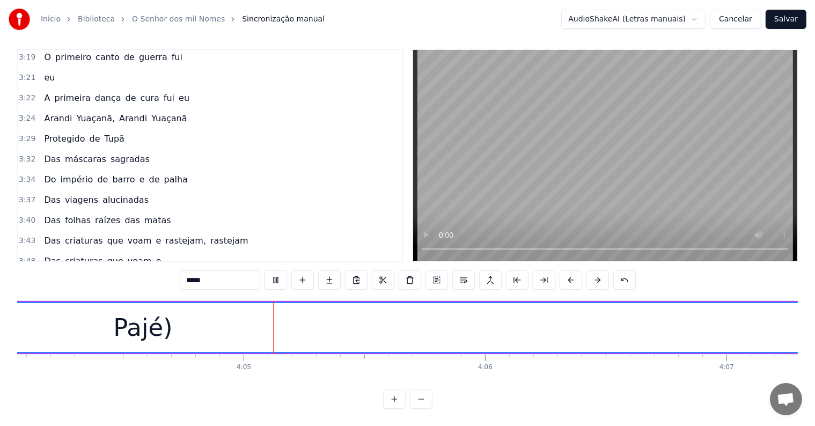
scroll to position [0, 58990]
click at [430, 319] on div "Pajé)" at bounding box center [113, 327] width 2114 height 49
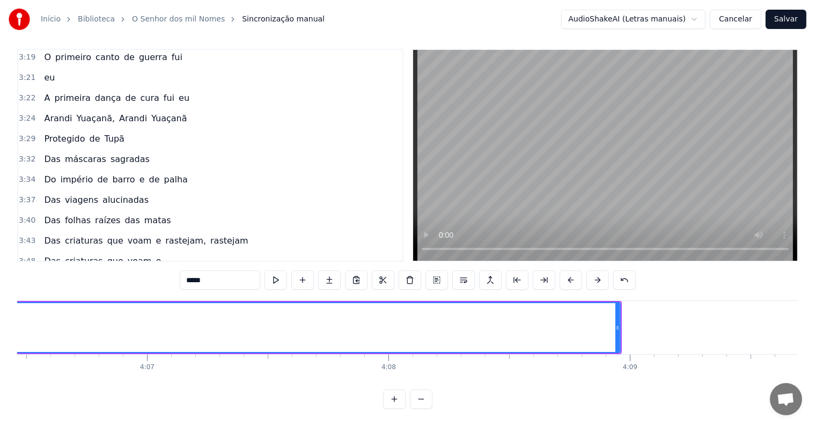
scroll to position [0, 59548]
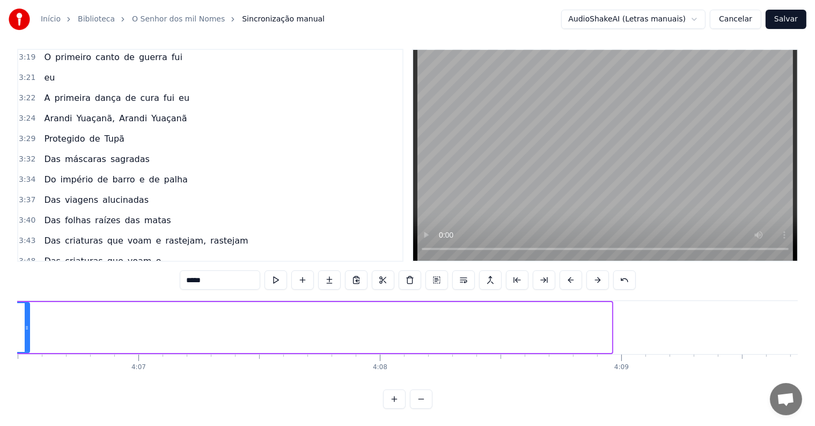
drag, startPoint x: 610, startPoint y: 316, endPoint x: 46, endPoint y: 337, distance: 564.6
click at [29, 337] on div at bounding box center [27, 327] width 4 height 49
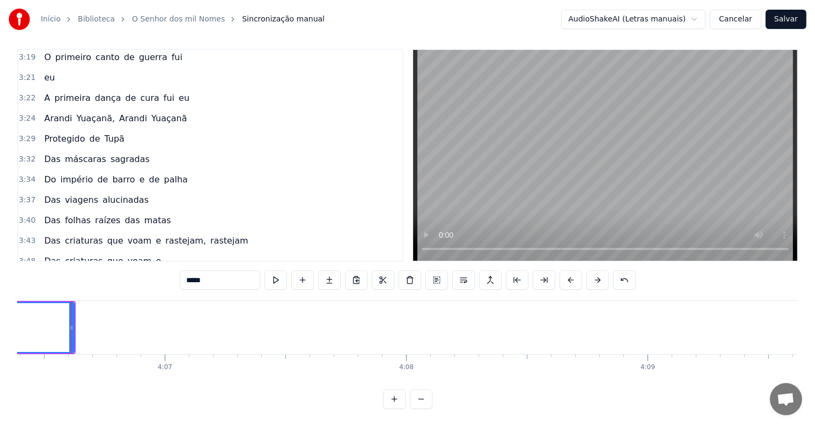
scroll to position [0, 58839]
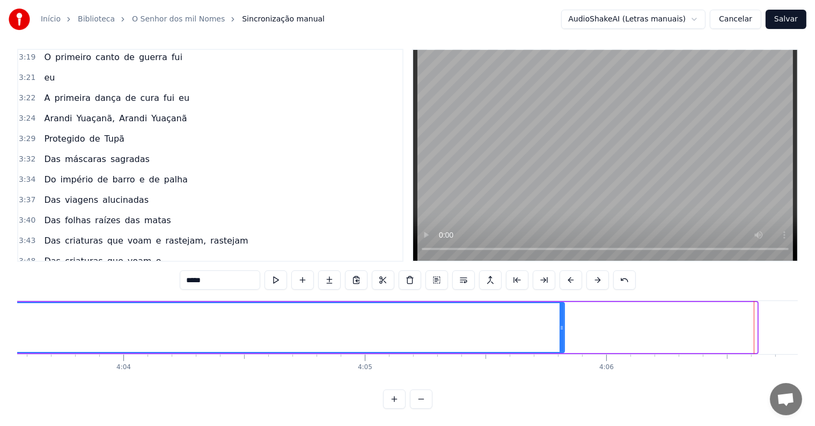
drag, startPoint x: 756, startPoint y: 318, endPoint x: 563, endPoint y: 318, distance: 192.7
click at [563, 324] on icon at bounding box center [562, 328] width 4 height 9
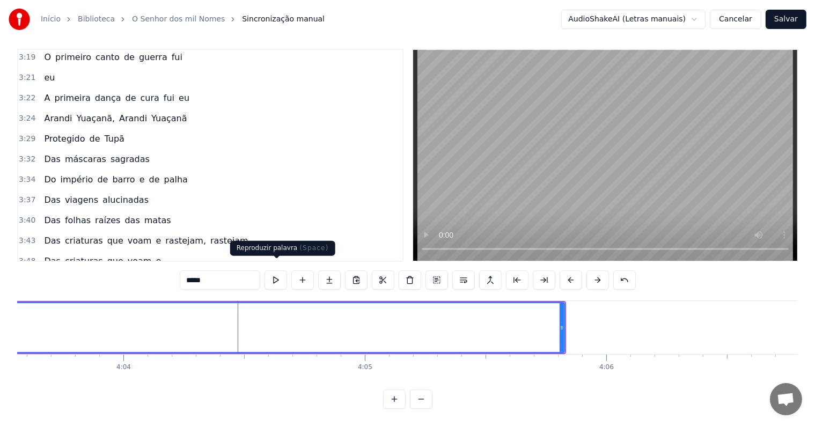
click at [277, 271] on button at bounding box center [276, 280] width 23 height 19
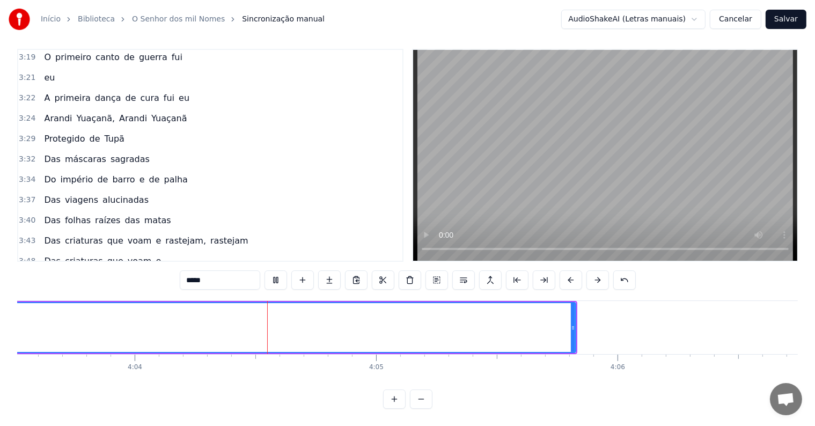
scroll to position [0, 58892]
click at [786, 21] on button "Salvar" at bounding box center [786, 19] width 41 height 19
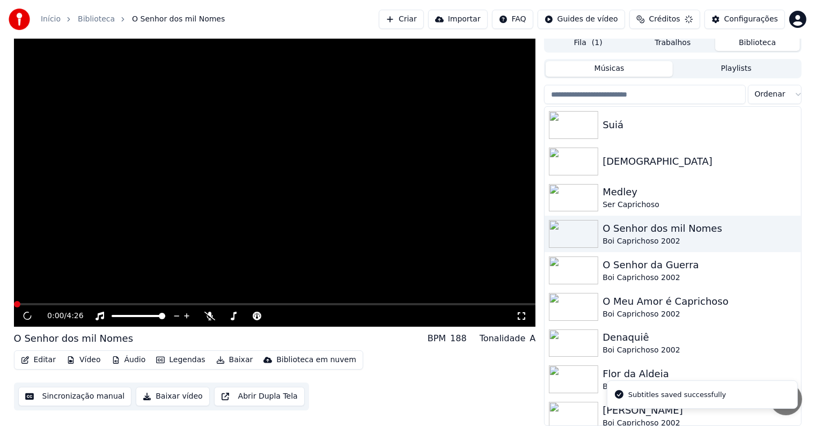
scroll to position [5, 0]
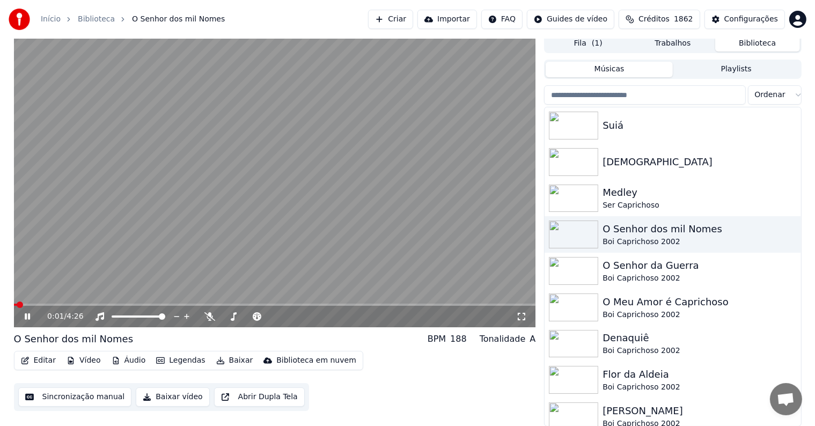
click at [413, 249] on video at bounding box center [275, 181] width 522 height 294
